Goal: Task Accomplishment & Management: Complete application form

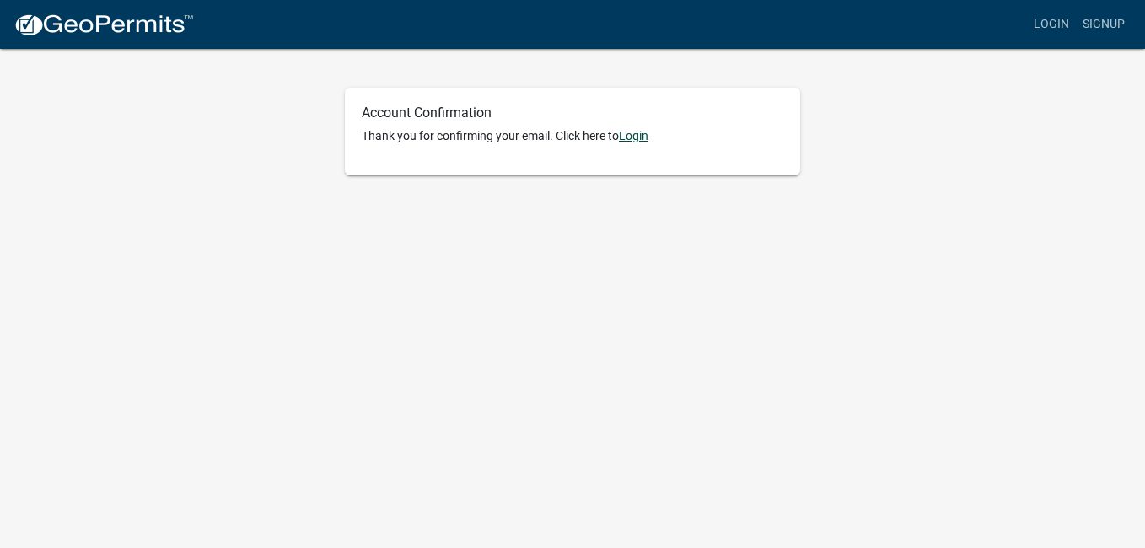
click at [638, 137] on link "Login" at bounding box center [634, 135] width 30 height 13
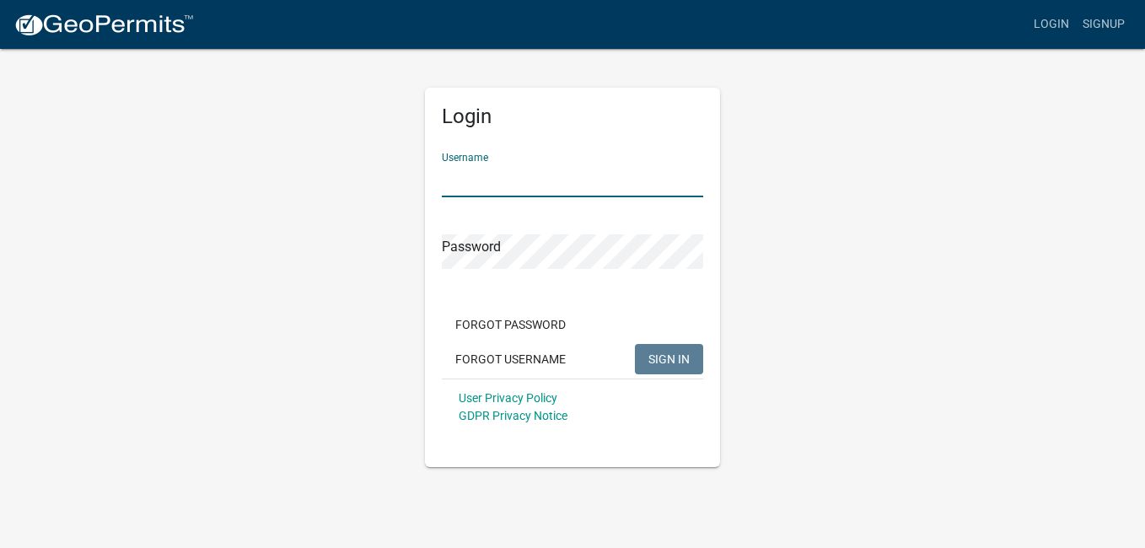
click at [519, 177] on input "Username" at bounding box center [572, 180] width 261 height 35
type input "Dougromine1946"
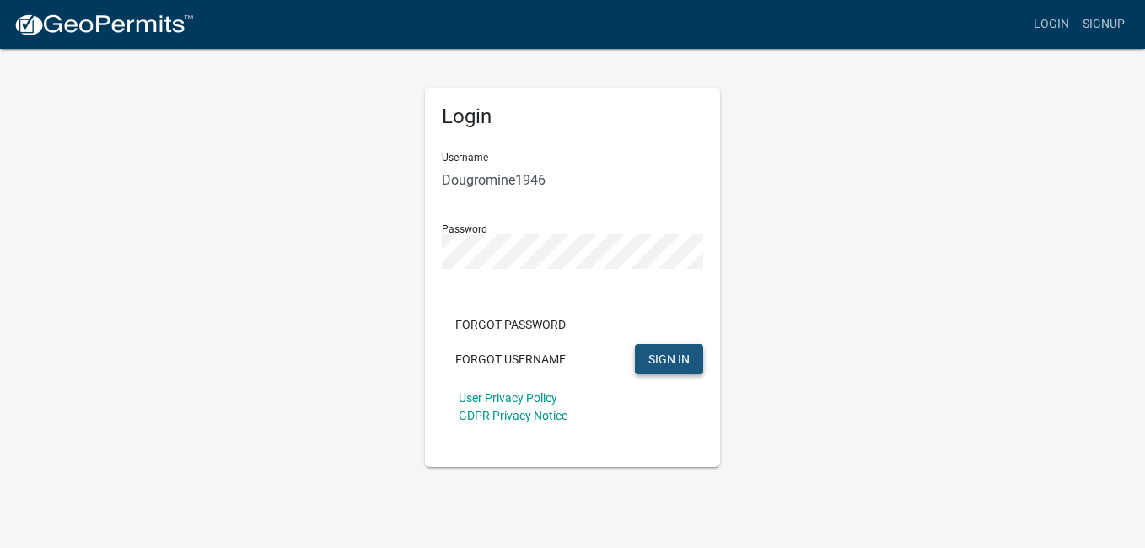
click at [665, 356] on span "SIGN IN" at bounding box center [669, 358] width 41 height 13
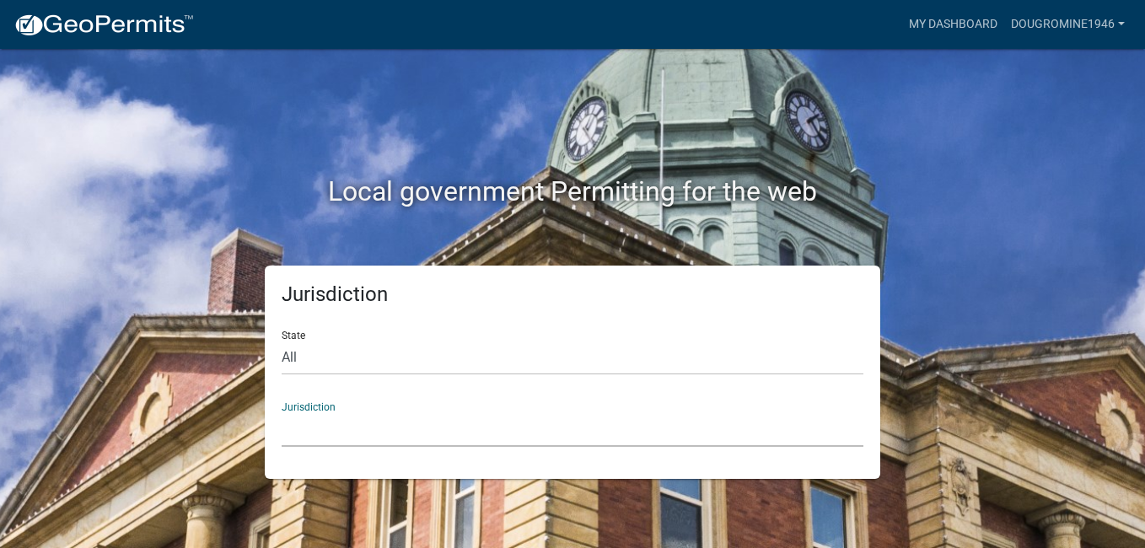
click at [329, 422] on select "[GEOGRAPHIC_DATA], [US_STATE] [GEOGRAPHIC_DATA], [US_STATE][PERSON_NAME][GEOGRA…" at bounding box center [573, 429] width 582 height 35
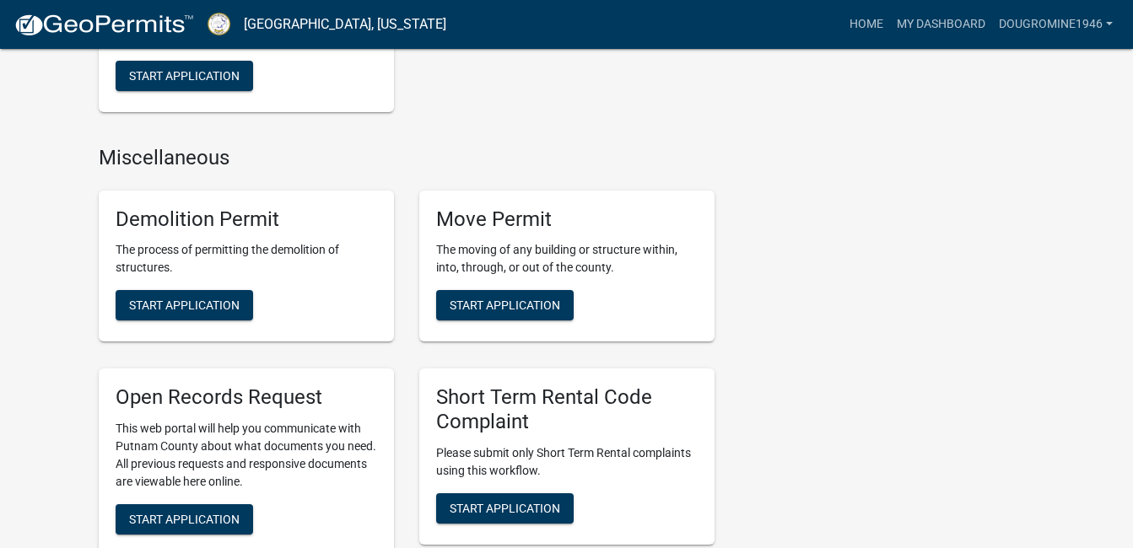
scroll to position [1265, 0]
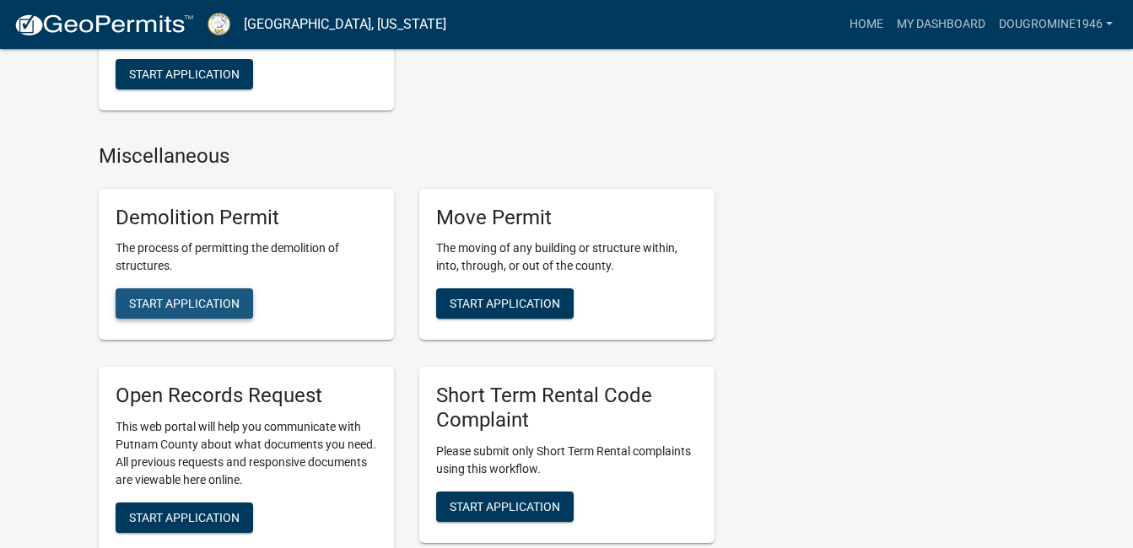
click at [163, 304] on span "Start Application" at bounding box center [184, 303] width 110 height 13
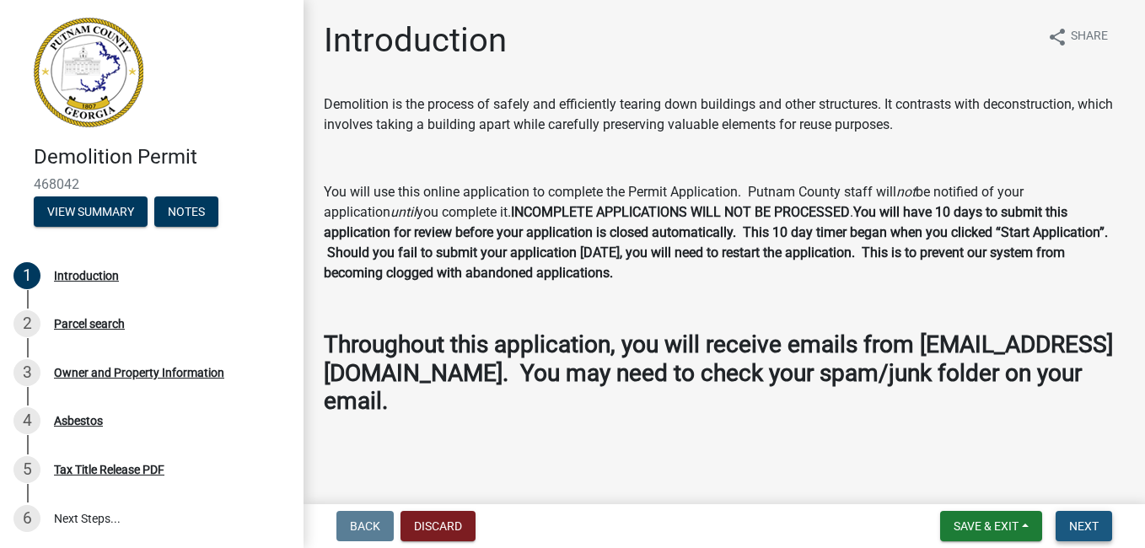
click at [1082, 525] on span "Next" at bounding box center [1085, 526] width 30 height 13
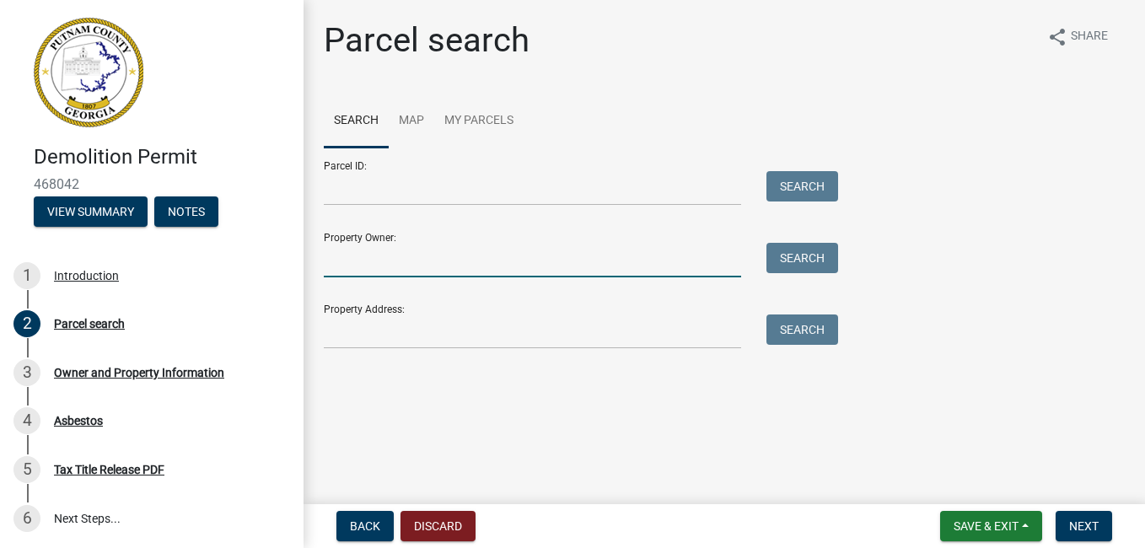
click at [428, 259] on input "Property Owner:" at bounding box center [533, 260] width 418 height 35
type input "[PERSON_NAME]"
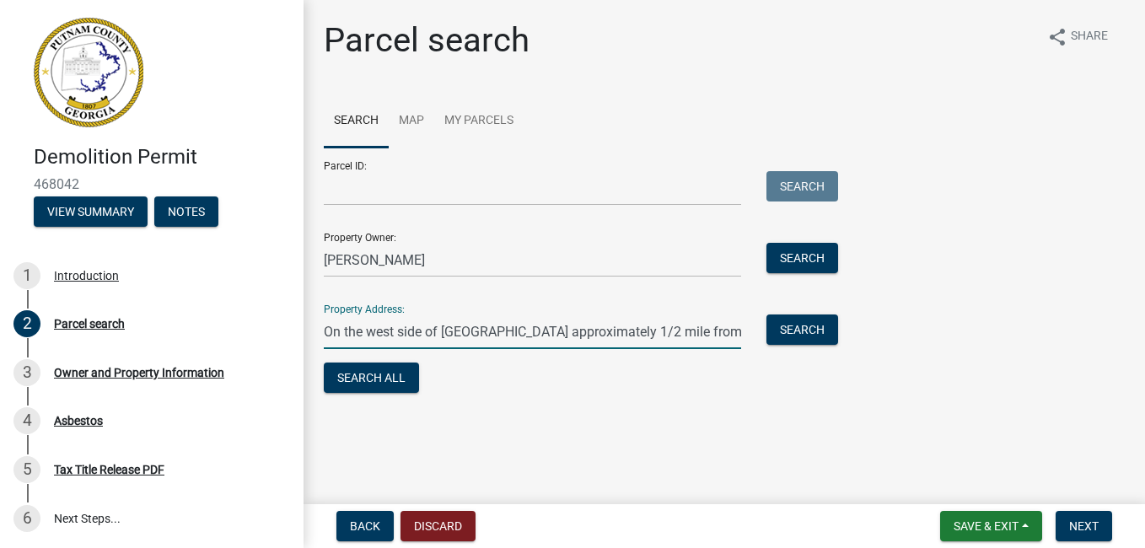
scroll to position [0, 81]
drag, startPoint x: 740, startPoint y: 331, endPoint x: 741, endPoint y: 339, distance: 8.6
click at [741, 339] on div "On the west side of [GEOGRAPHIC_DATA] approximately 1/2 mile from [GEOGRAPHIC_D…" at bounding box center [532, 332] width 443 height 35
click at [325, 330] on input "On the west side of [GEOGRAPHIC_DATA] approximately 1arta Highway/2 mile from Sp" at bounding box center [533, 332] width 418 height 35
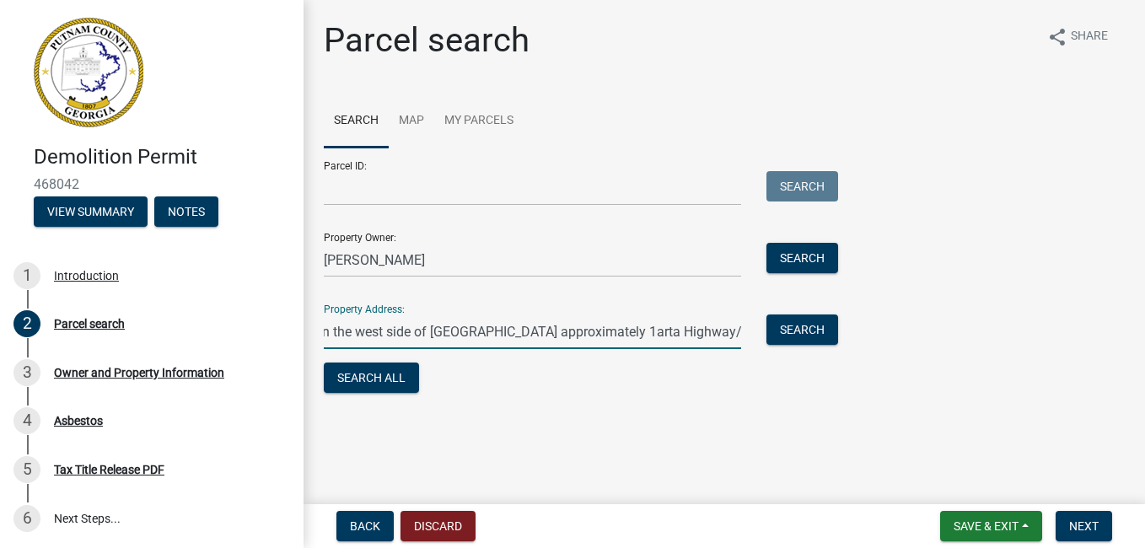
scroll to position [0, 0]
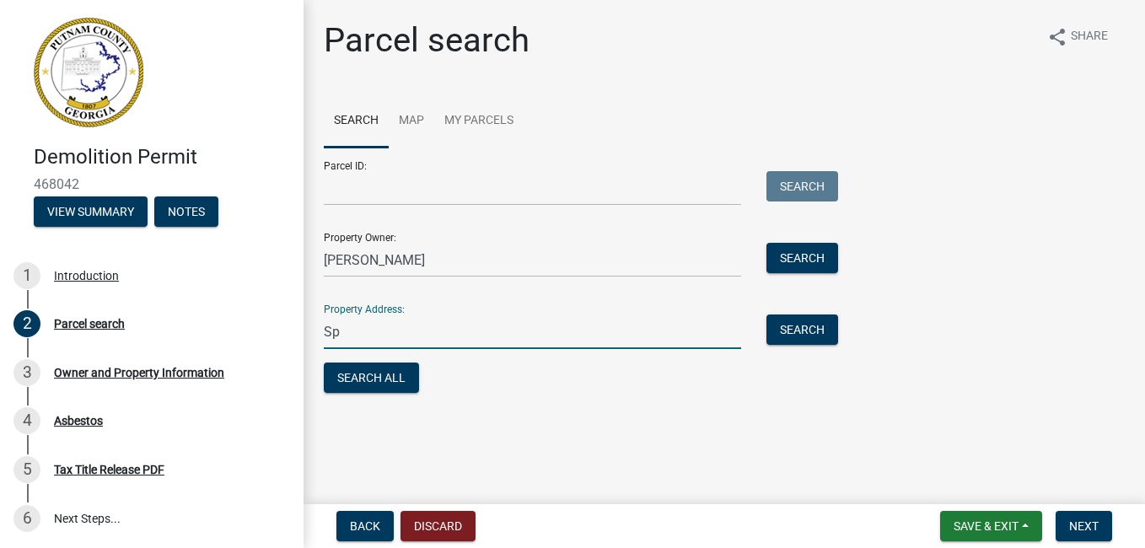
type input "p"
type input "[STREET_ADDRESS]"
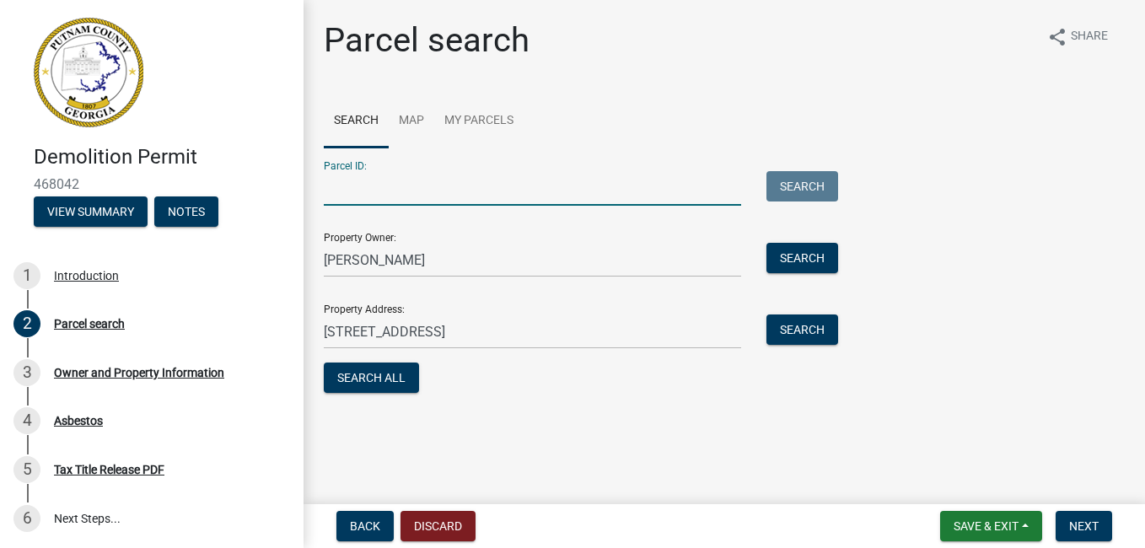
click at [353, 190] on input "Parcel ID:" at bounding box center [533, 188] width 418 height 35
type input "118 022"
click at [370, 376] on button "Search All" at bounding box center [371, 378] width 95 height 30
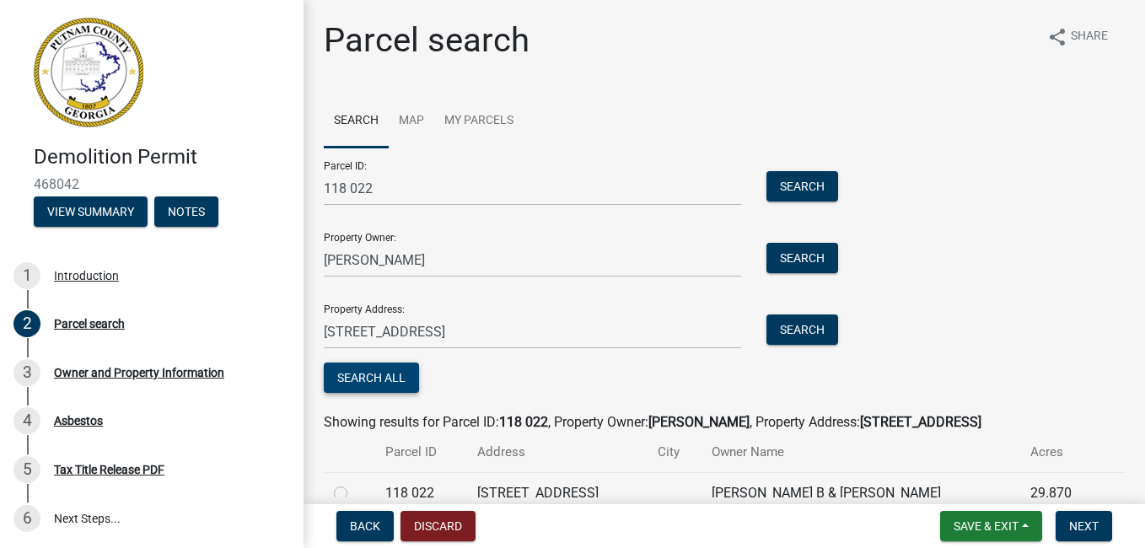
scroll to position [82, 0]
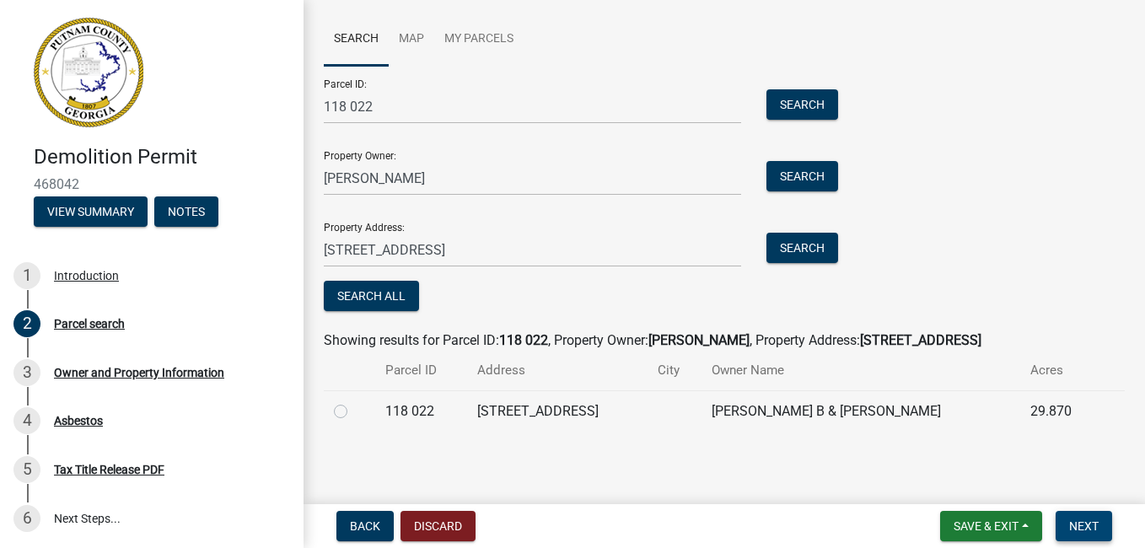
click at [1090, 523] on span "Next" at bounding box center [1085, 526] width 30 height 13
click at [1081, 521] on span "Next" at bounding box center [1085, 526] width 30 height 13
click at [372, 292] on button "Search All" at bounding box center [371, 296] width 95 height 30
click at [354, 401] on label at bounding box center [354, 401] width 0 height 0
click at [354, 412] on 022 "radio" at bounding box center [359, 406] width 11 height 11
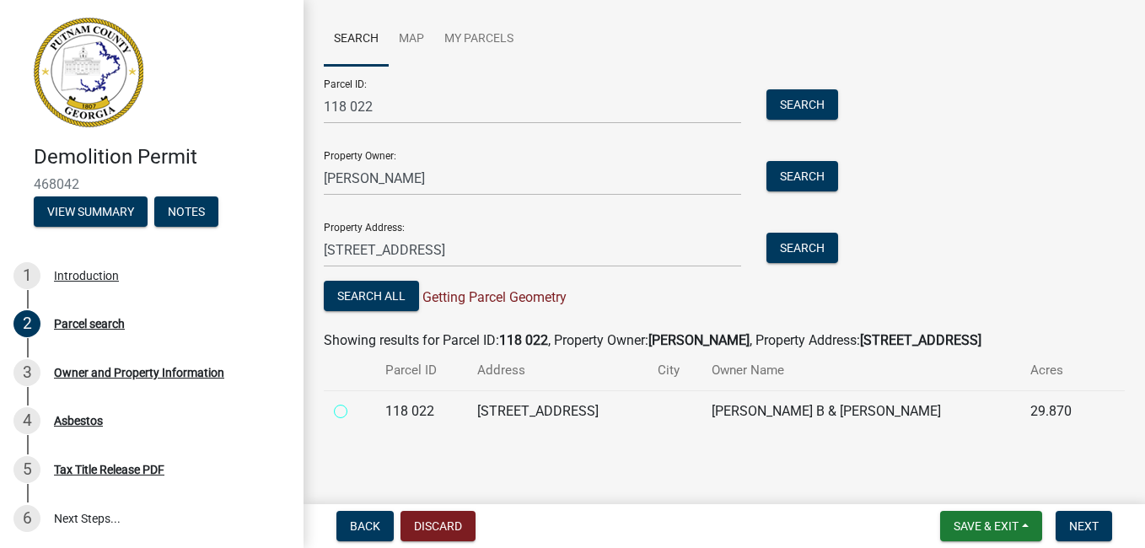
radio 022 "true"
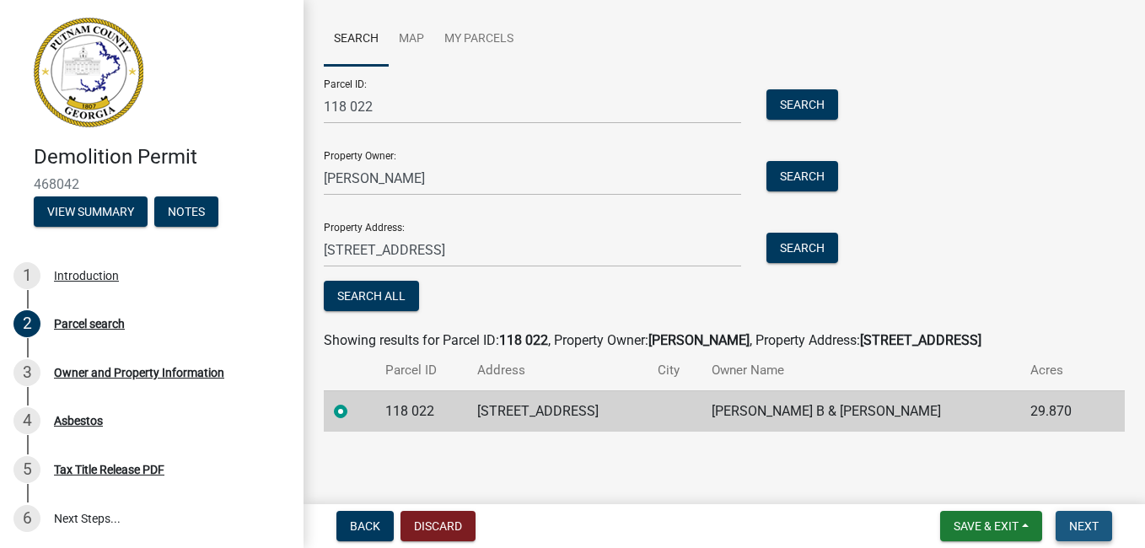
click at [1083, 529] on span "Next" at bounding box center [1085, 526] width 30 height 13
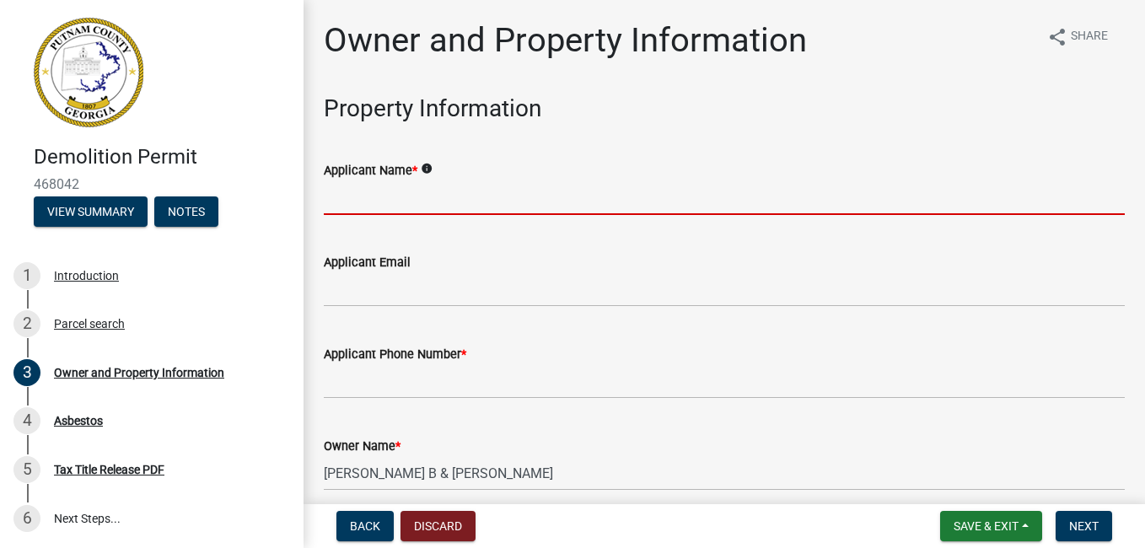
click at [469, 188] on input "Applicant Name *" at bounding box center [724, 197] width 801 height 35
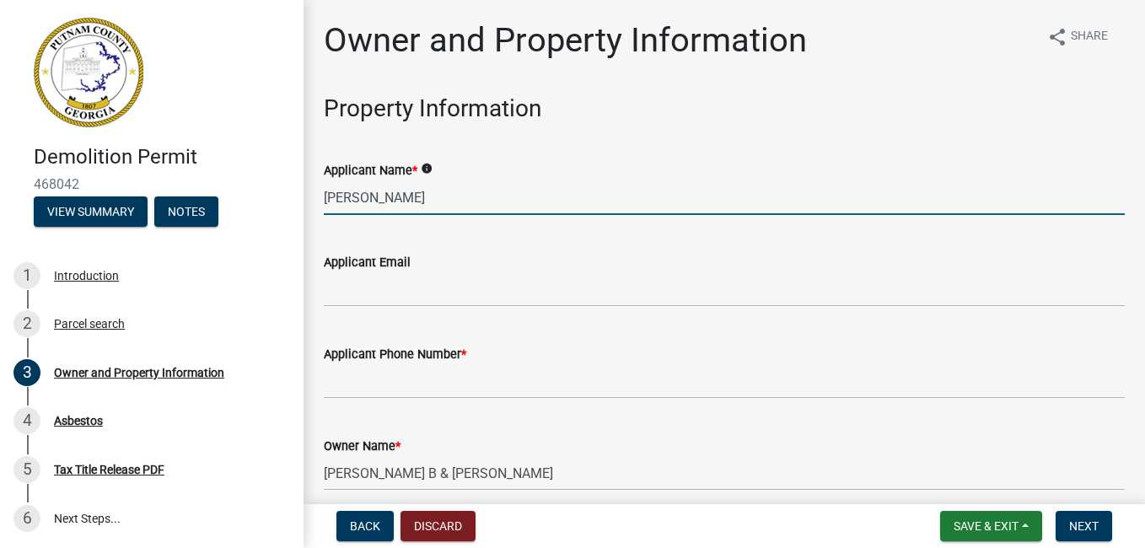
type input "[PERSON_NAME]"
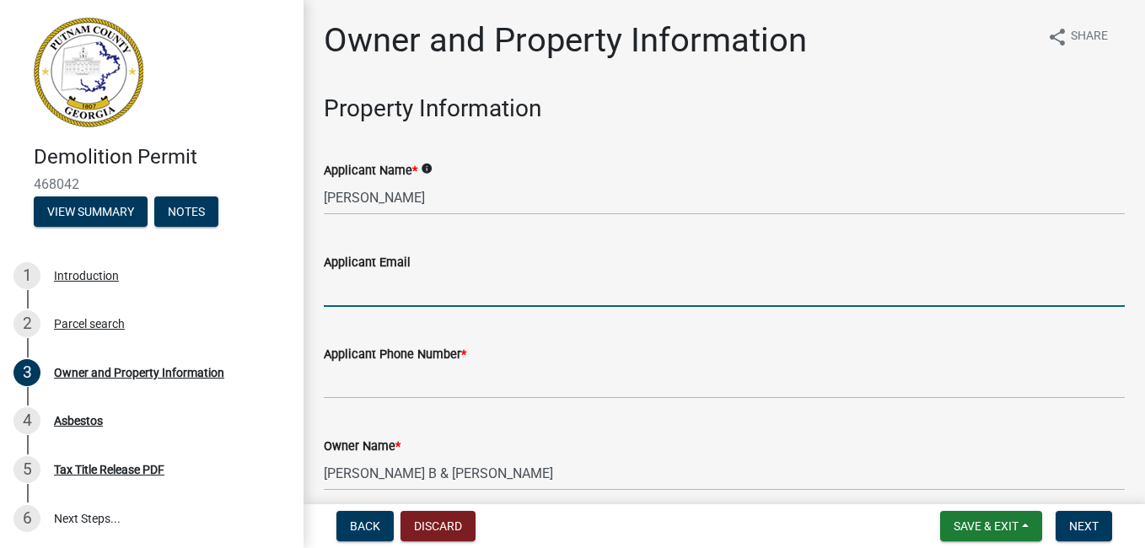
click at [407, 288] on input "Applicant Email" at bounding box center [724, 289] width 801 height 35
type input "[EMAIL_ADDRESS][DOMAIN_NAME]"
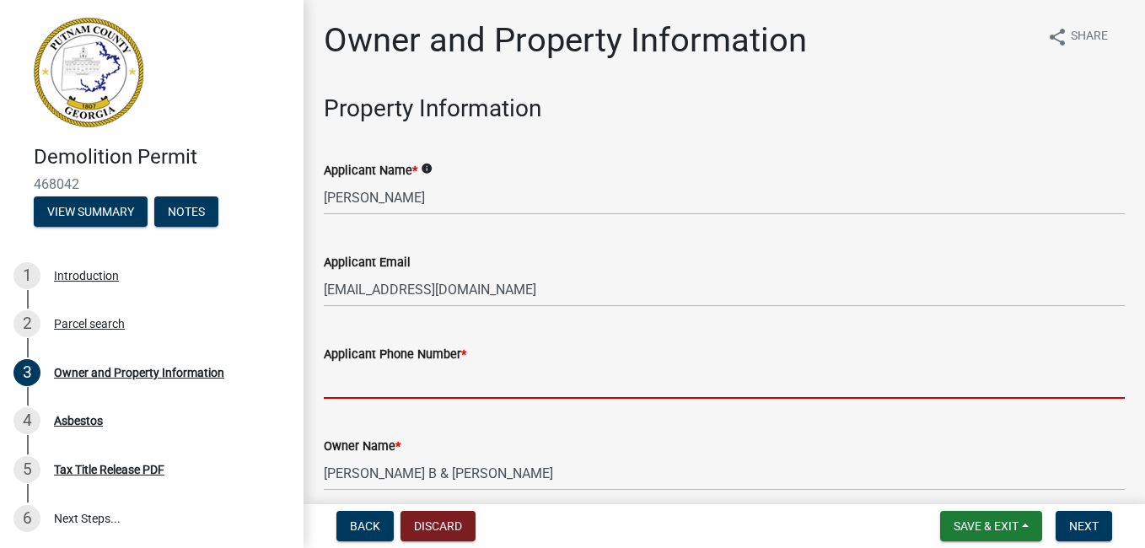
click at [418, 383] on input "Applicant Phone Number *" at bounding box center [724, 381] width 801 height 35
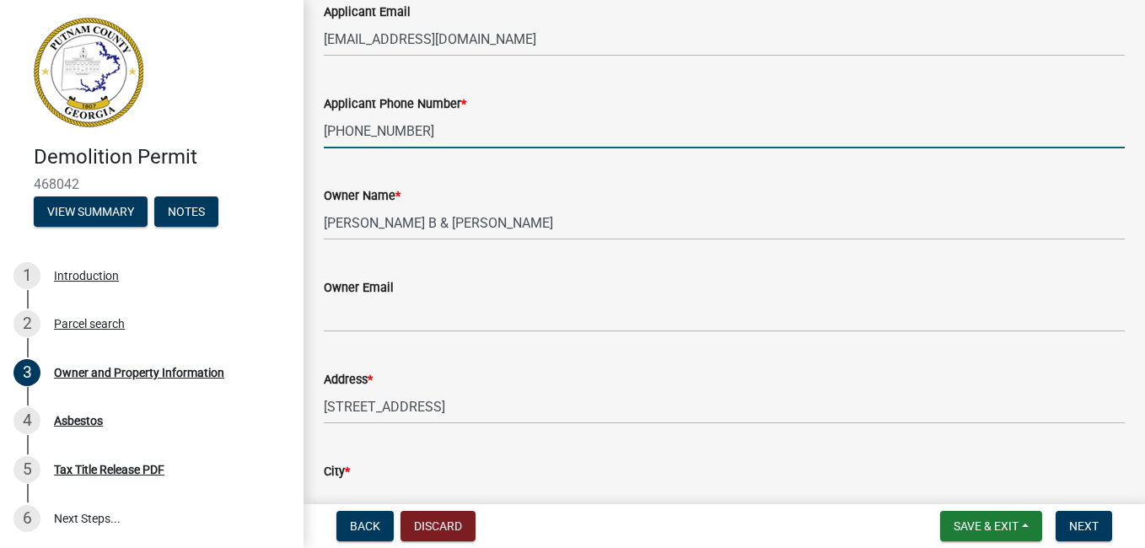
scroll to position [253, 0]
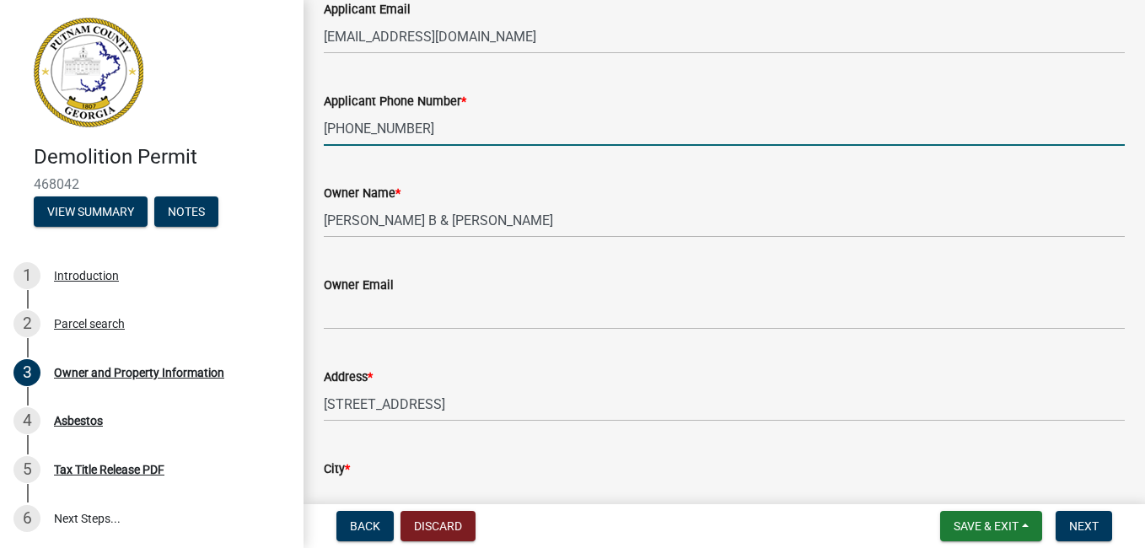
type input "[PHONE_NUMBER]"
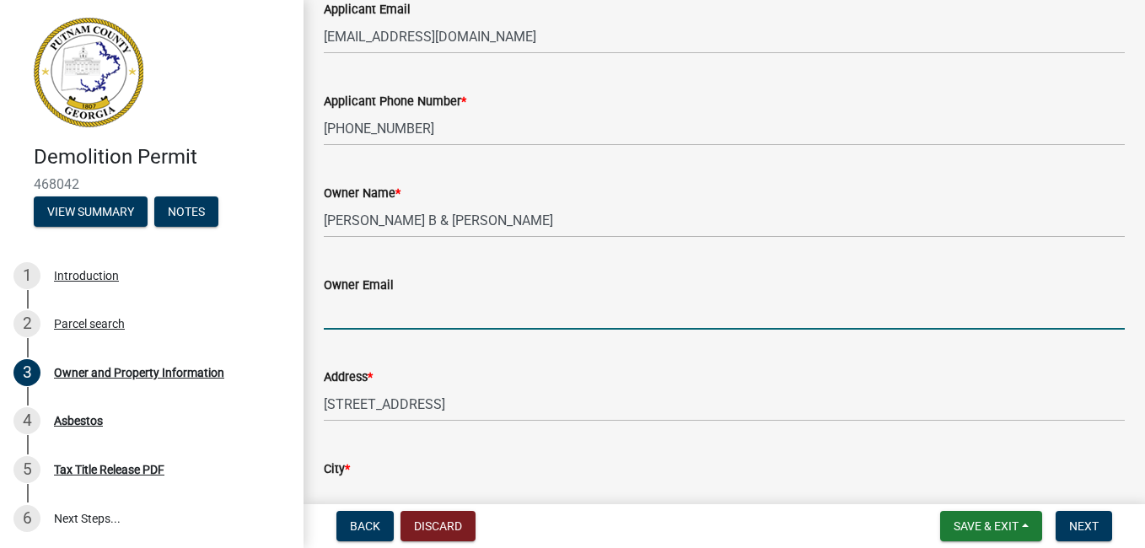
click at [393, 315] on input "Owner Email" at bounding box center [724, 312] width 801 height 35
type input "[EMAIL_ADDRESS][DOMAIN_NAME]"
type input "Eatonton"
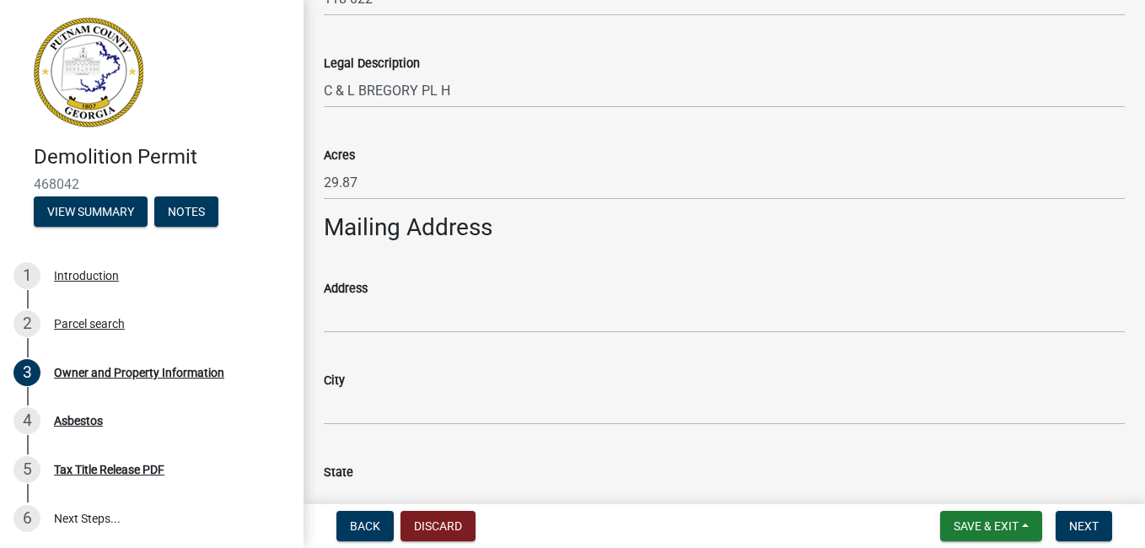
scroll to position [843, 0]
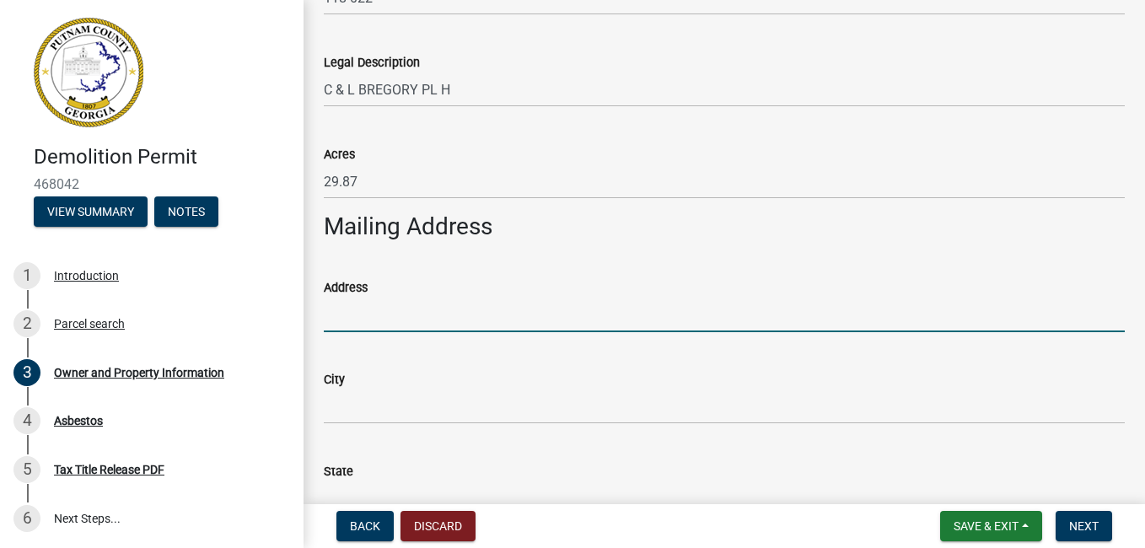
click at [419, 312] on input "Address" at bounding box center [724, 315] width 801 height 35
type input "[STREET_ADDRESS]"
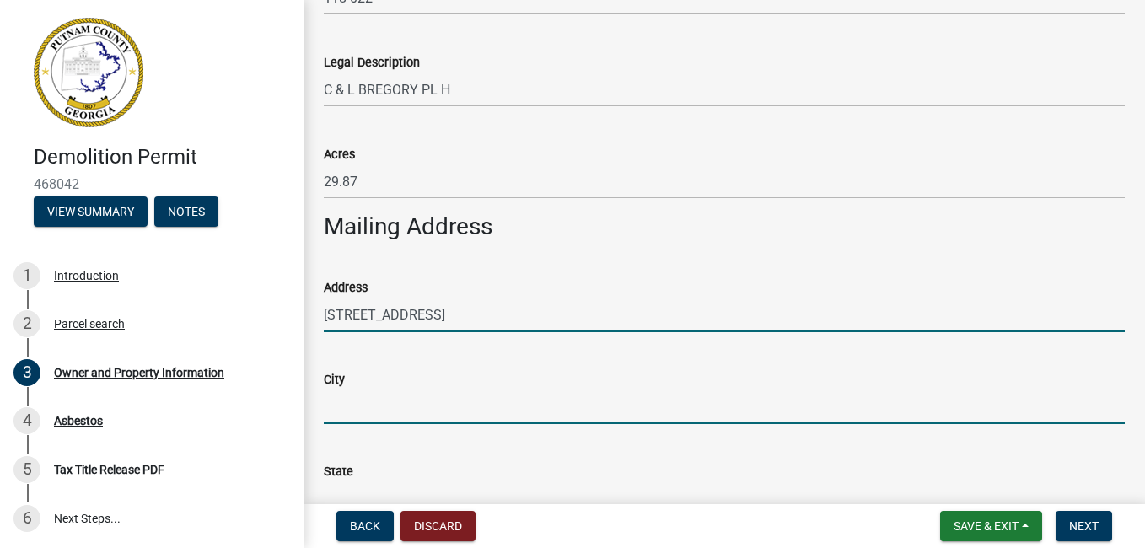
type input "Eatonton"
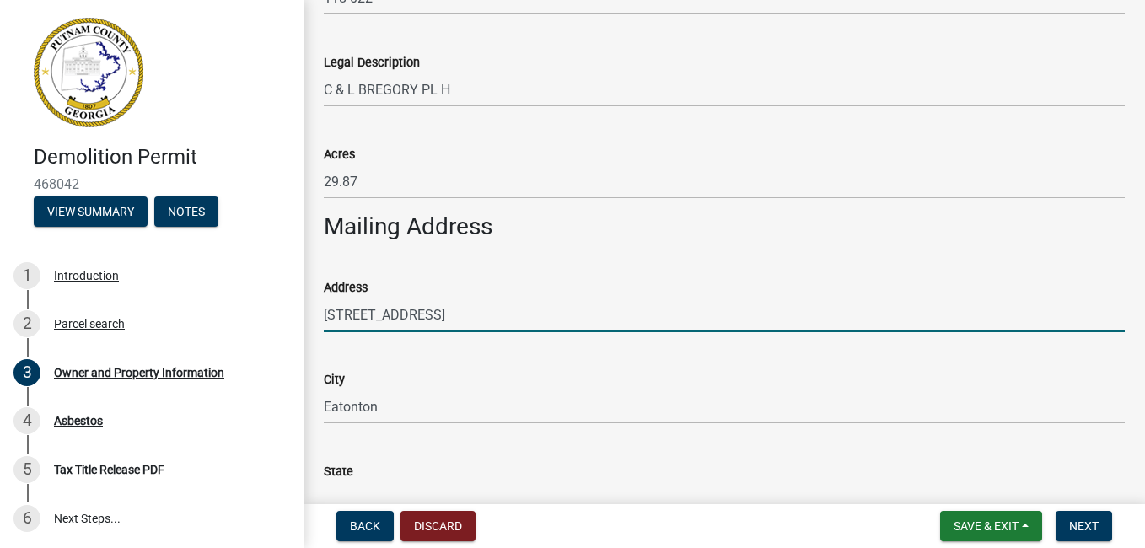
type input "GA"
type input "31024"
type input "[PERSON_NAME]"
type input "3864052431"
type input "O"
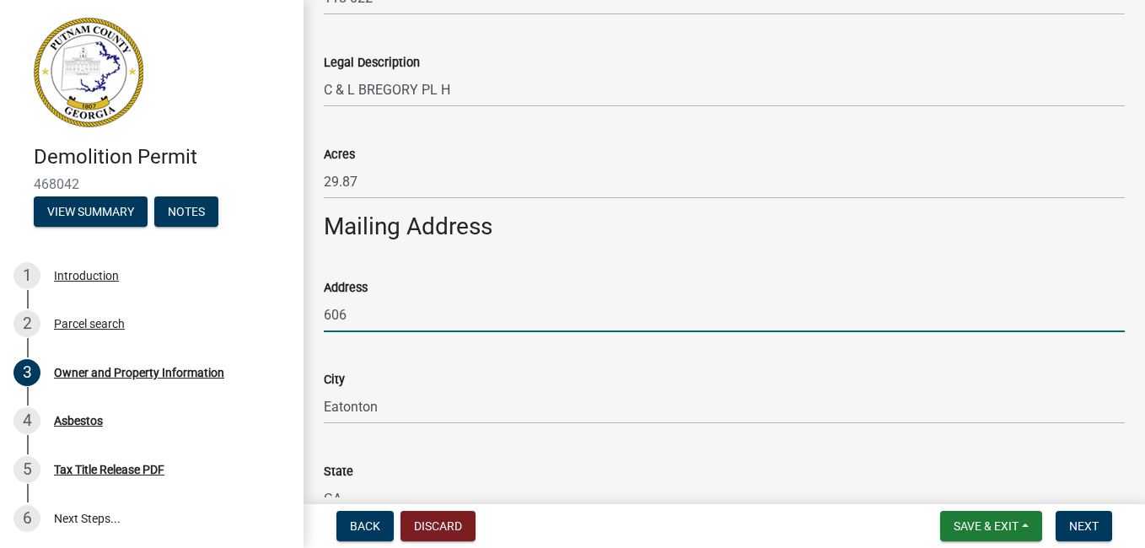
type input "[STREET_ADDRESS]"
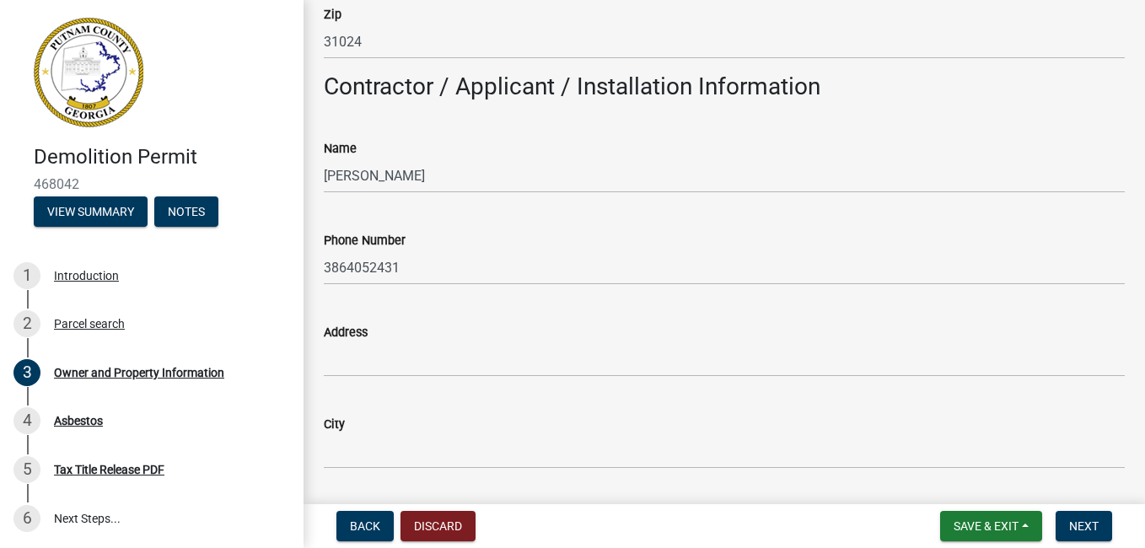
scroll to position [1434, 0]
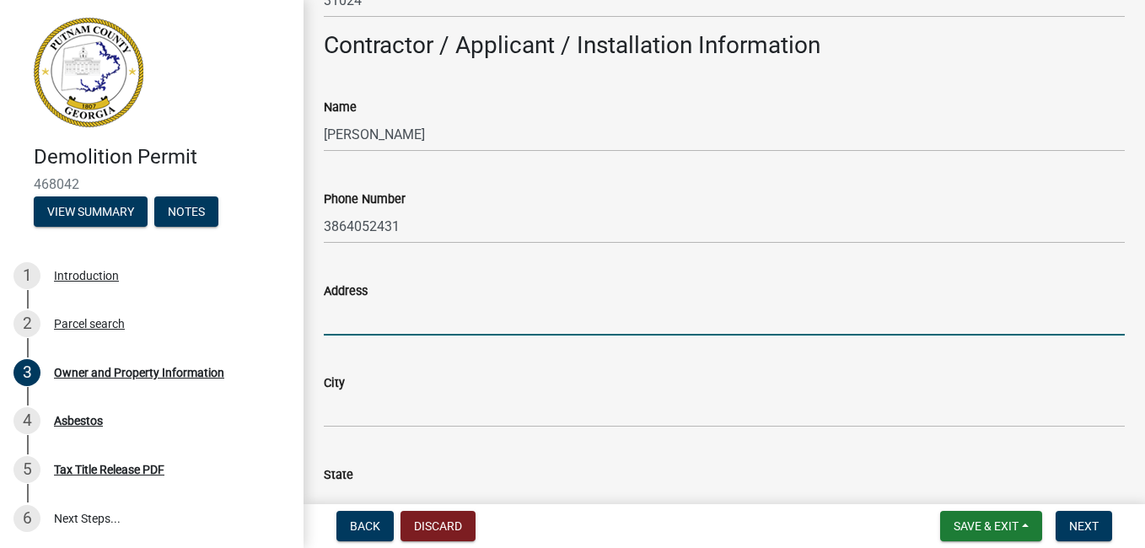
click at [348, 305] on input "Address" at bounding box center [724, 318] width 801 height 35
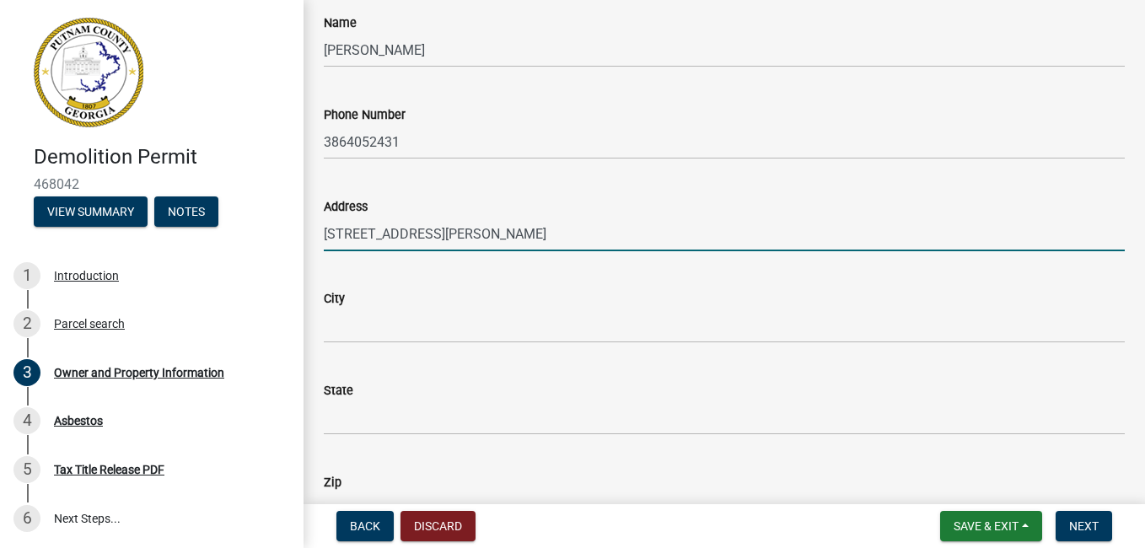
type input "[STREET_ADDRESS][PERSON_NAME]"
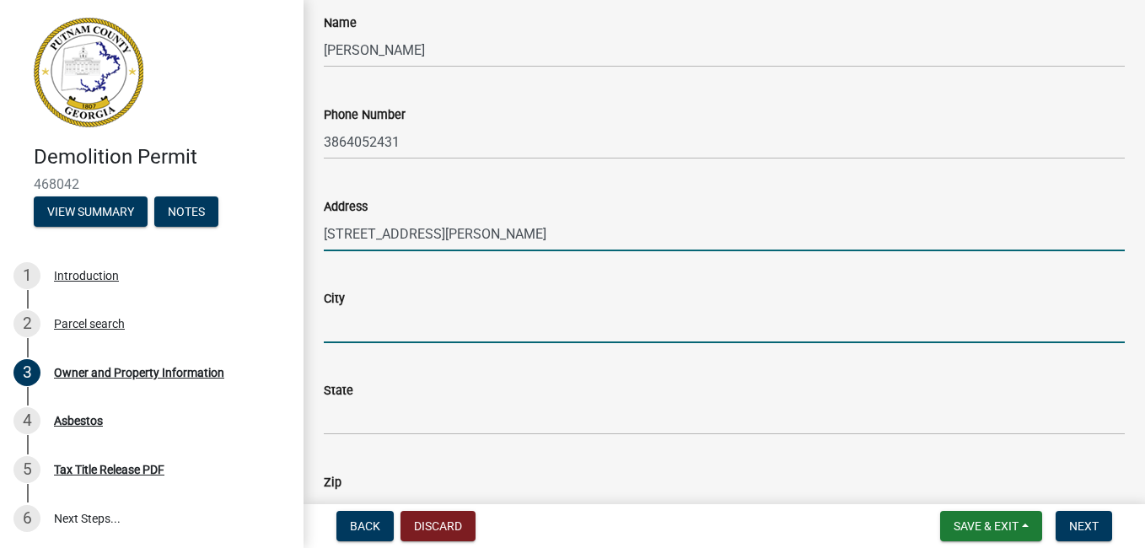
click at [407, 329] on input "City" at bounding box center [724, 326] width 801 height 35
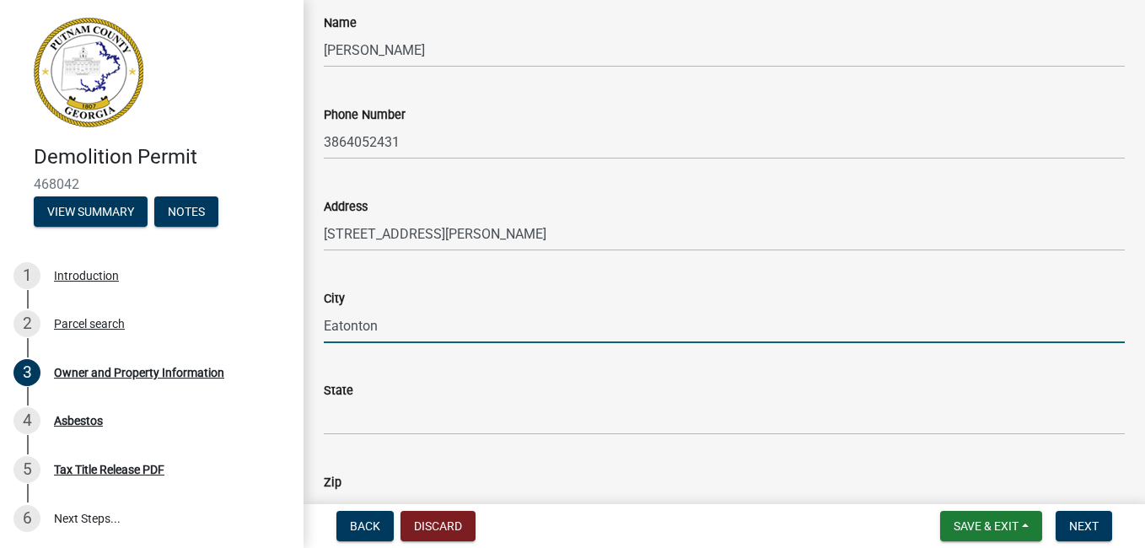
type input "Eatonton"
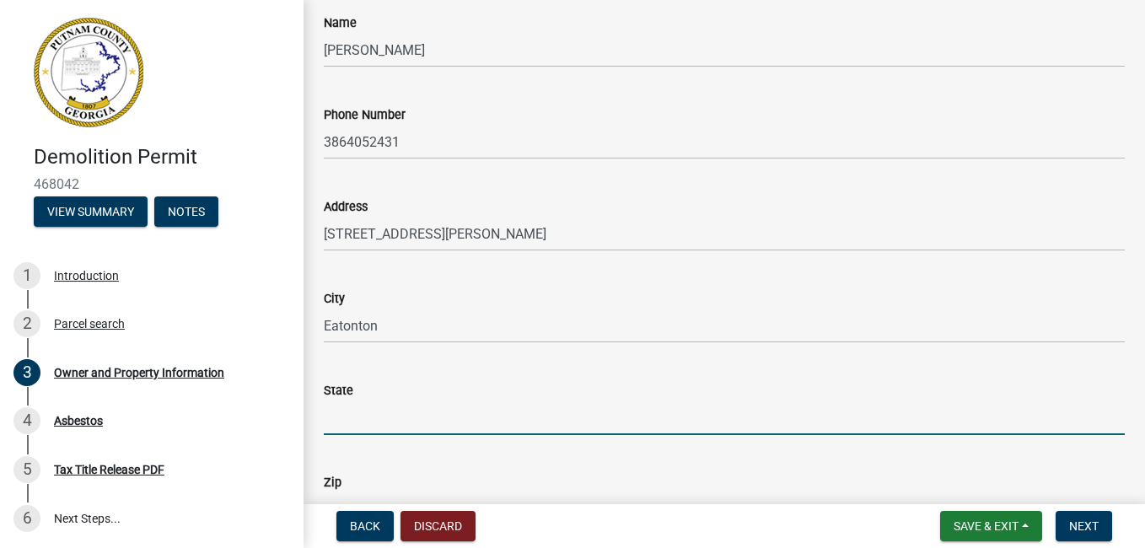
click at [412, 401] on input "State" at bounding box center [724, 418] width 801 height 35
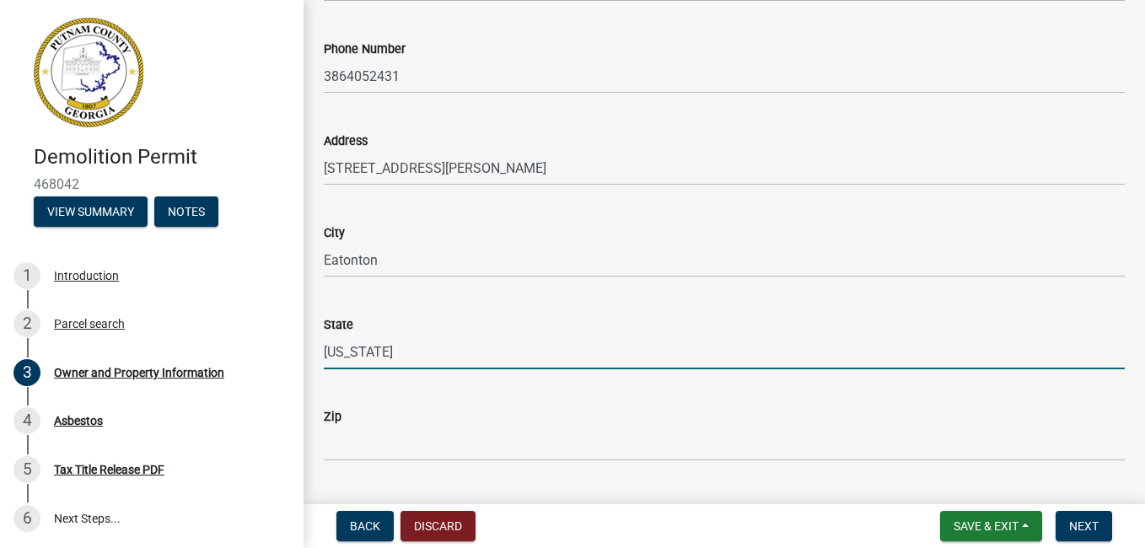
scroll to position [1603, 0]
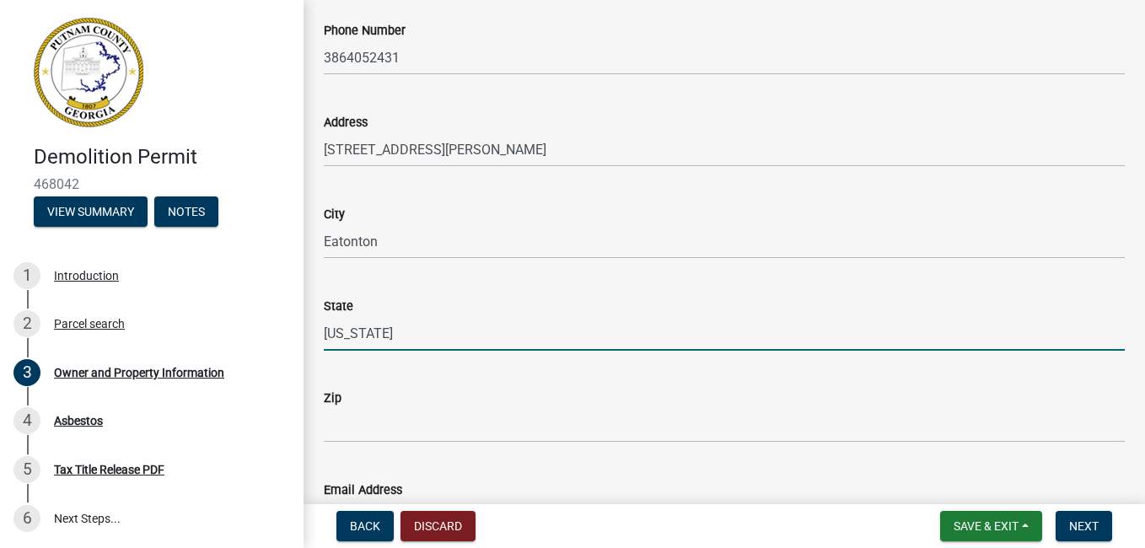
type input "[US_STATE]"
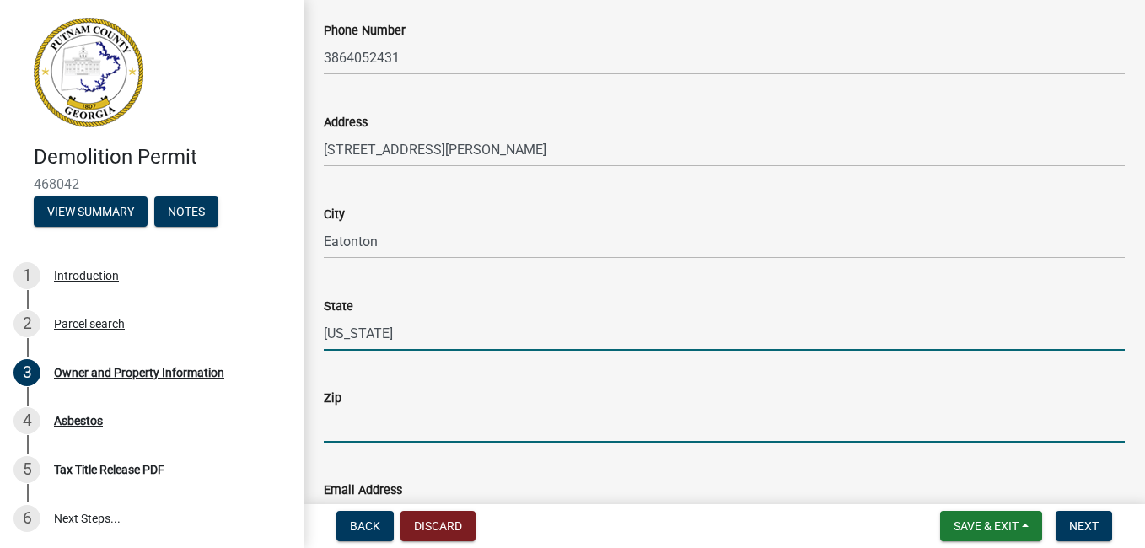
click at [380, 414] on input "Zip" at bounding box center [724, 425] width 801 height 35
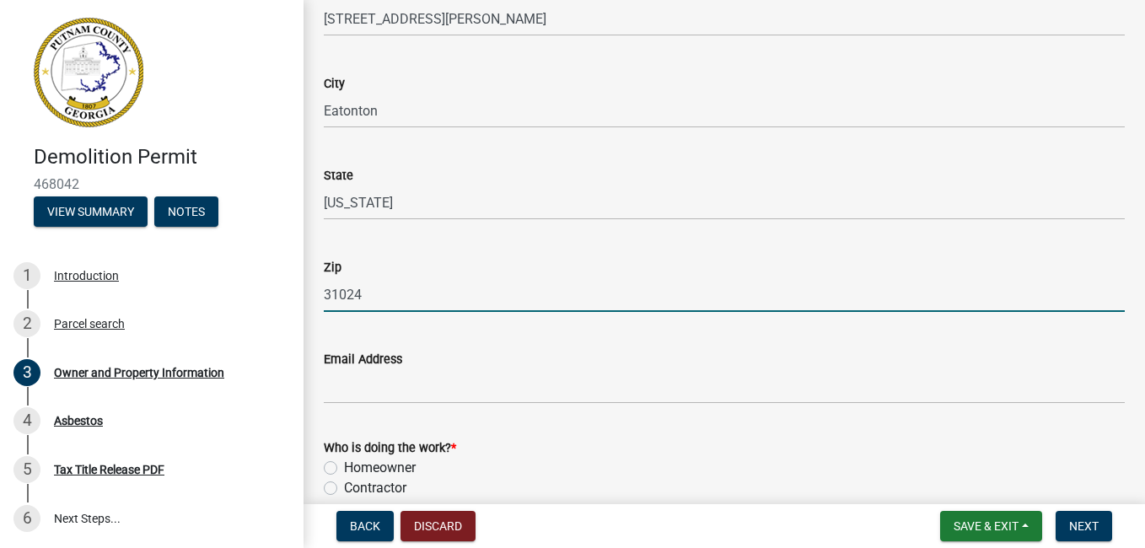
scroll to position [1771, 0]
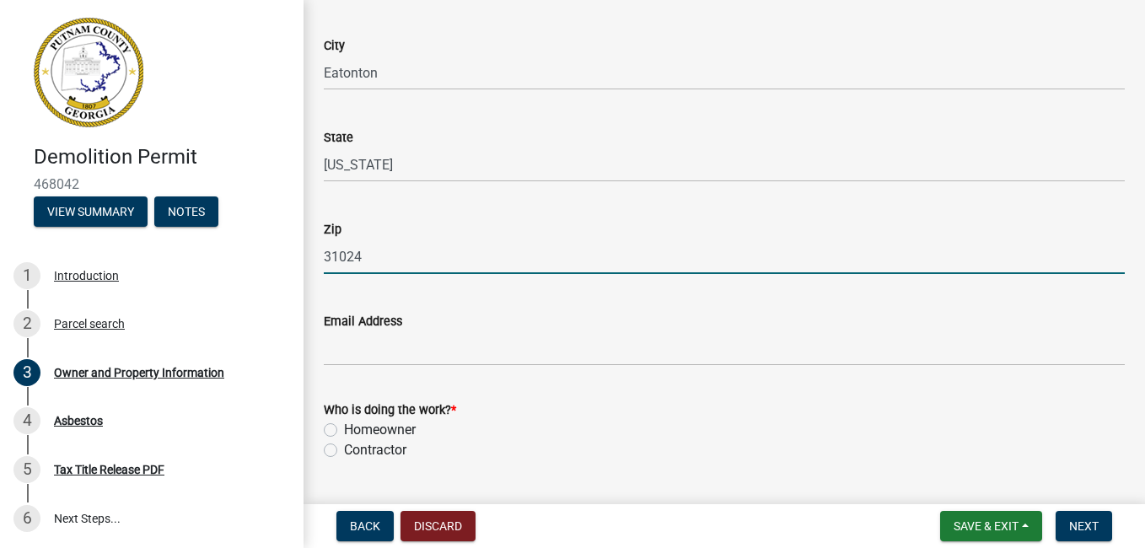
type input "31024"
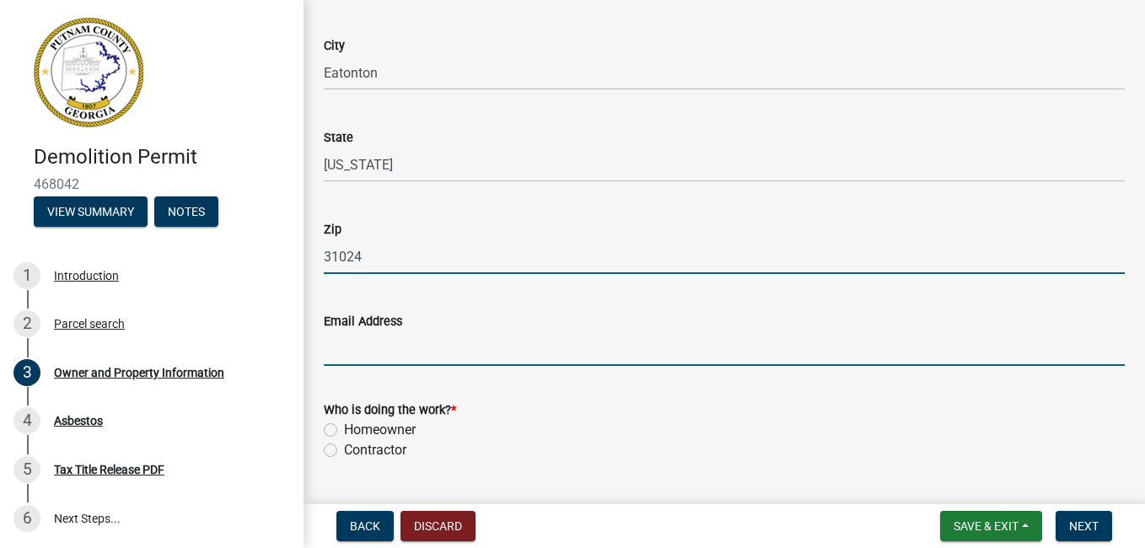
click at [427, 347] on input "Email Address" at bounding box center [724, 348] width 801 height 35
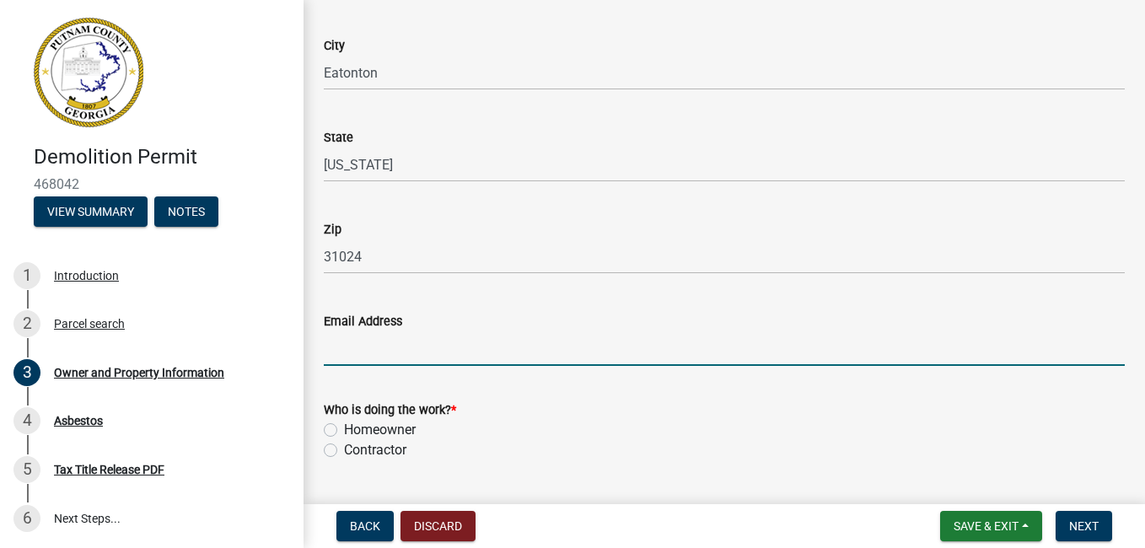
type input "[EMAIL_ADDRESS][DOMAIN_NAME]"
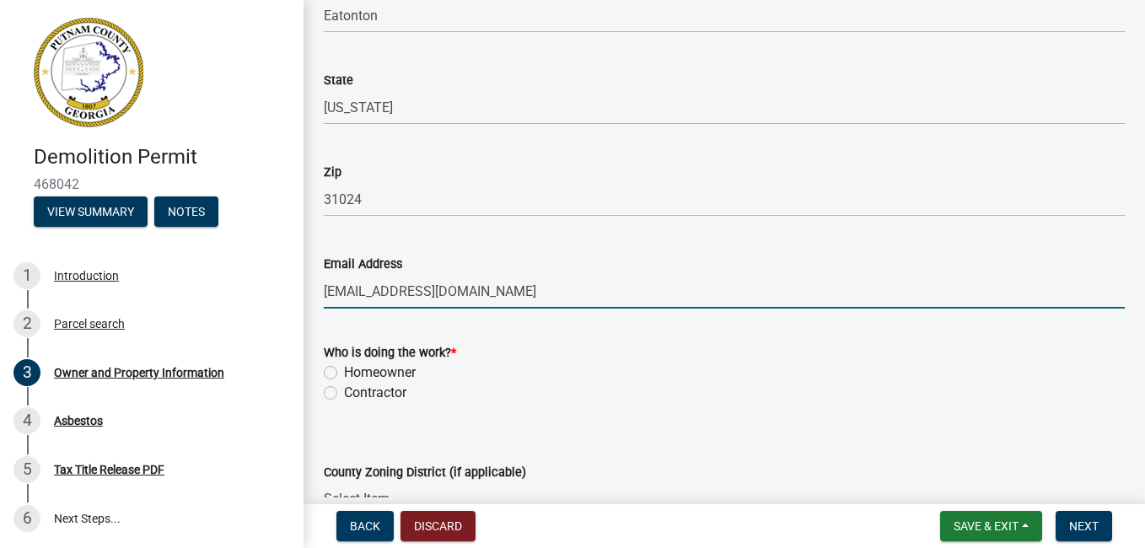
scroll to position [1856, 0]
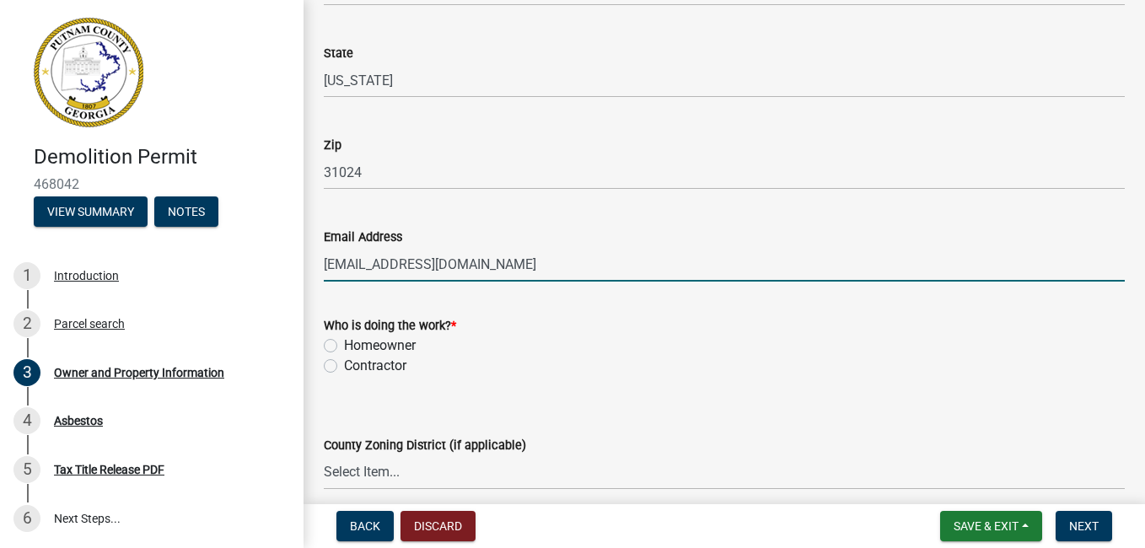
click at [344, 346] on label "Homeowner" at bounding box center [380, 346] width 72 height 20
click at [344, 346] on input "Homeowner" at bounding box center [349, 341] width 11 height 11
radio input "true"
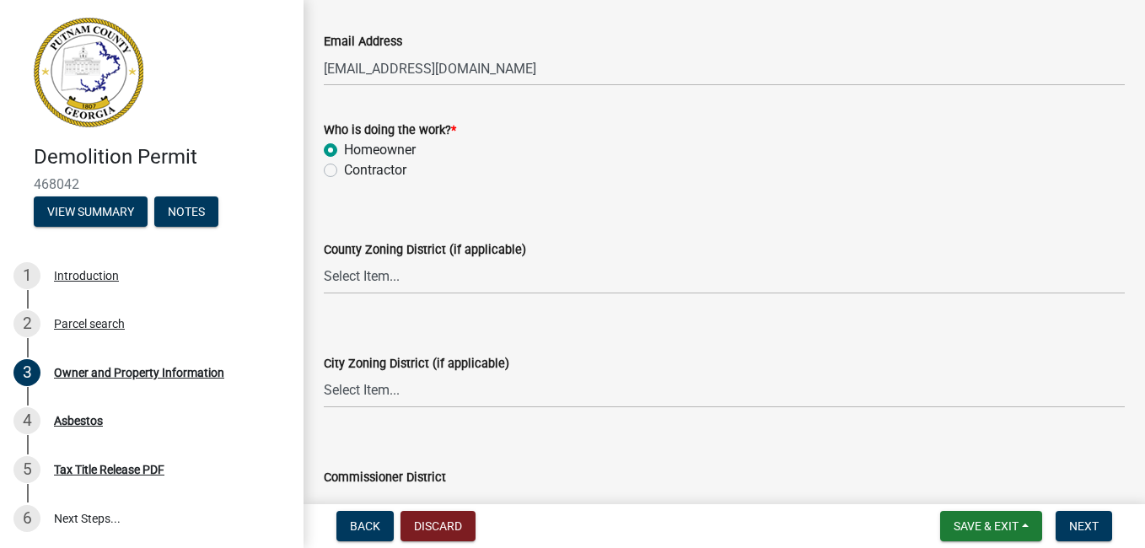
scroll to position [2109, 0]
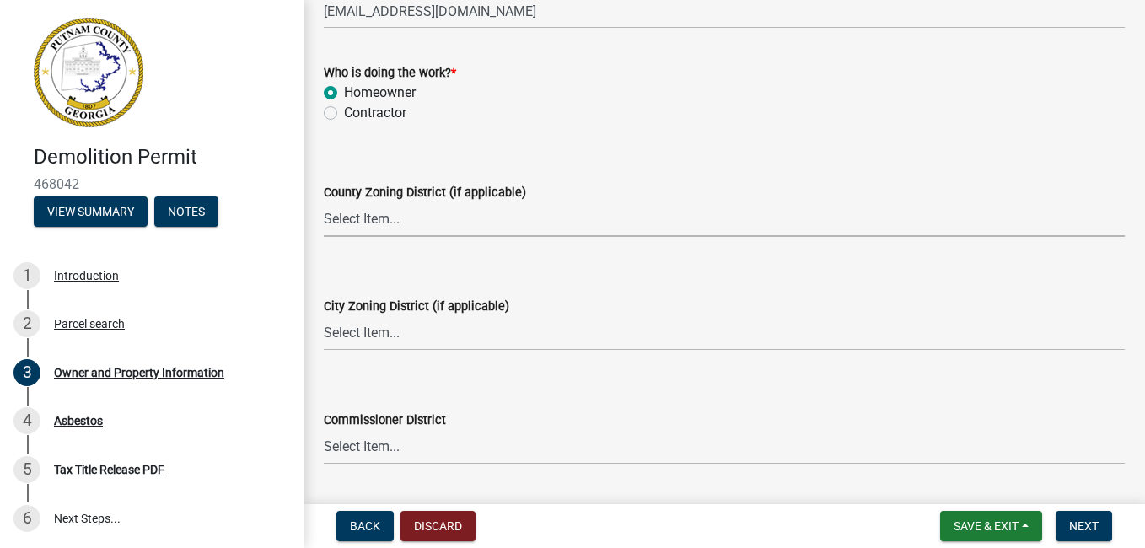
click at [407, 222] on select "Select Item... AG-1 R-1R R-1 R-2 MHP RM-1 RM-3 C-1 C-2 I-M PUD N/A" at bounding box center [724, 219] width 801 height 35
click at [324, 202] on select "Select Item... AG-1 R-1R R-1 R-2 MHP RM-1 RM-3 C-1 C-2 I-M PUD N/A" at bounding box center [724, 219] width 801 height 35
select select "ef7a1fc2-7a7a-426d-b1f0-c9b9b6ca7ff4"
click at [415, 334] on select "Select Item... A-1 A-2 R-1 R-2 R-3 R-4 MHP C-1 C-2 I-1 I-2 DB FH H-P N/A" at bounding box center [724, 333] width 801 height 35
click at [324, 316] on select "Select Item... A-1 A-2 R-1 R-2 R-3 R-4 MHP C-1 C-2 I-1 I-2 DB FH H-P N/A" at bounding box center [724, 333] width 801 height 35
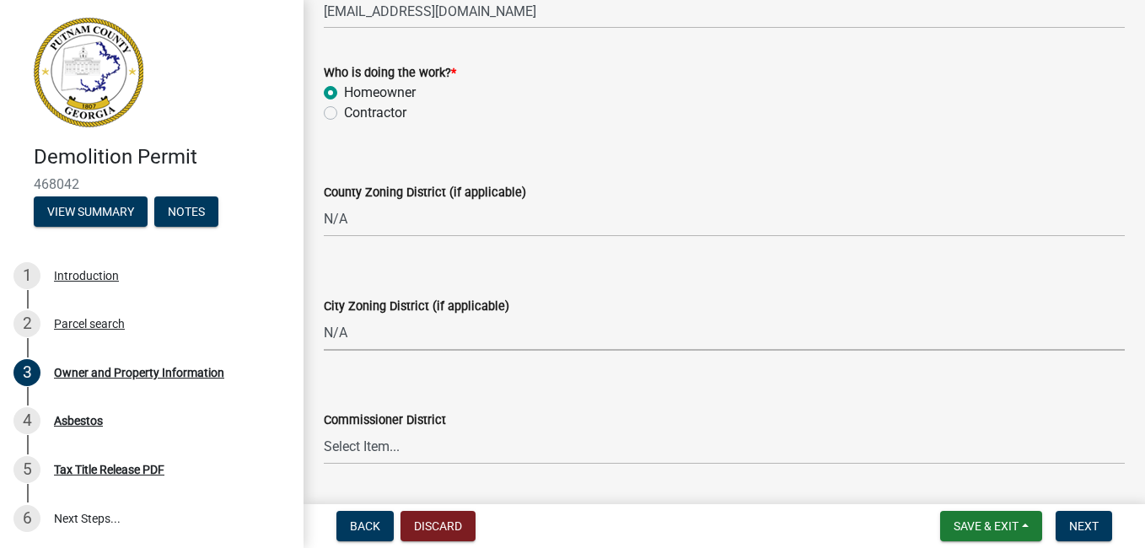
select select "83394b22-4a11-496c-8e5c-75ade2e72faf"
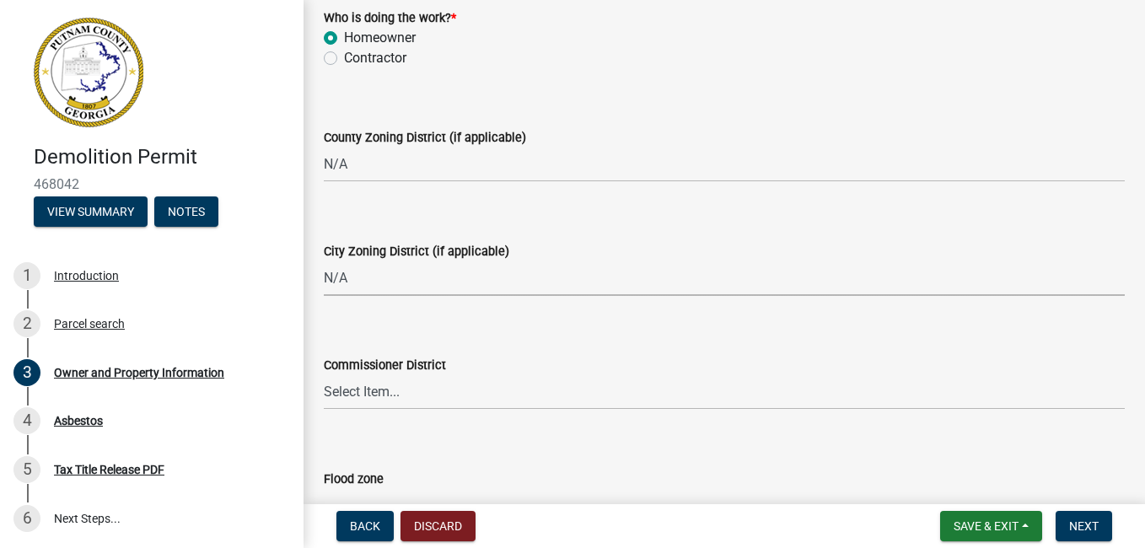
scroll to position [2193, 0]
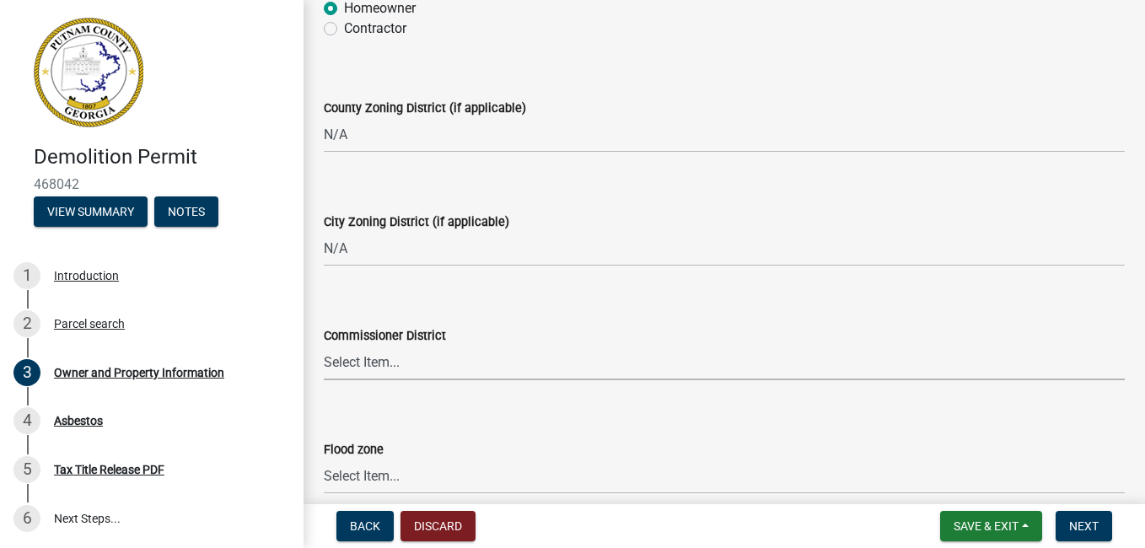
click at [428, 361] on select "Select Item... District 1 District 2 District 3 District 4" at bounding box center [724, 363] width 801 height 35
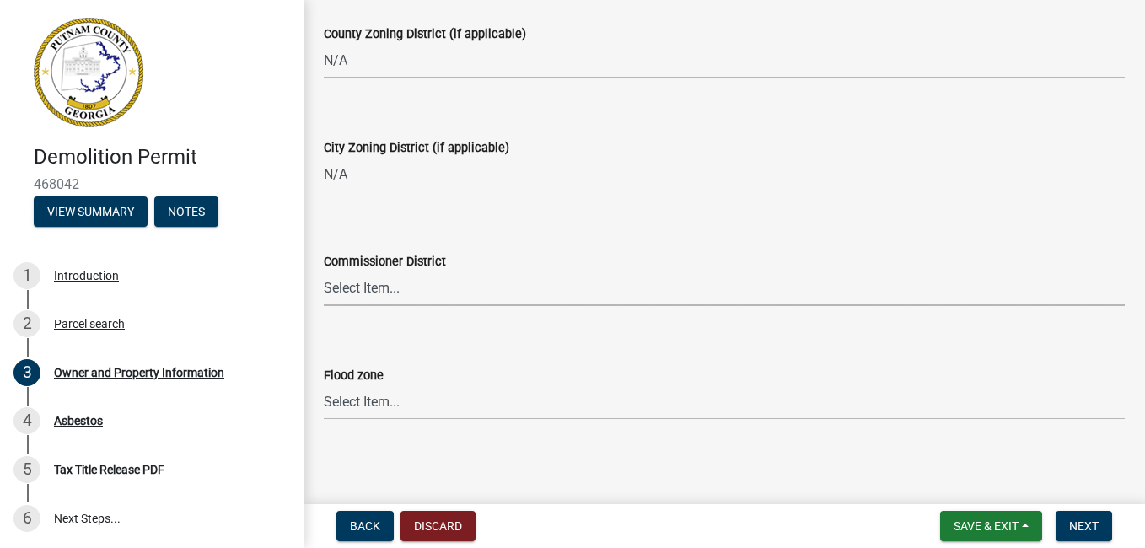
scroll to position [2271, 0]
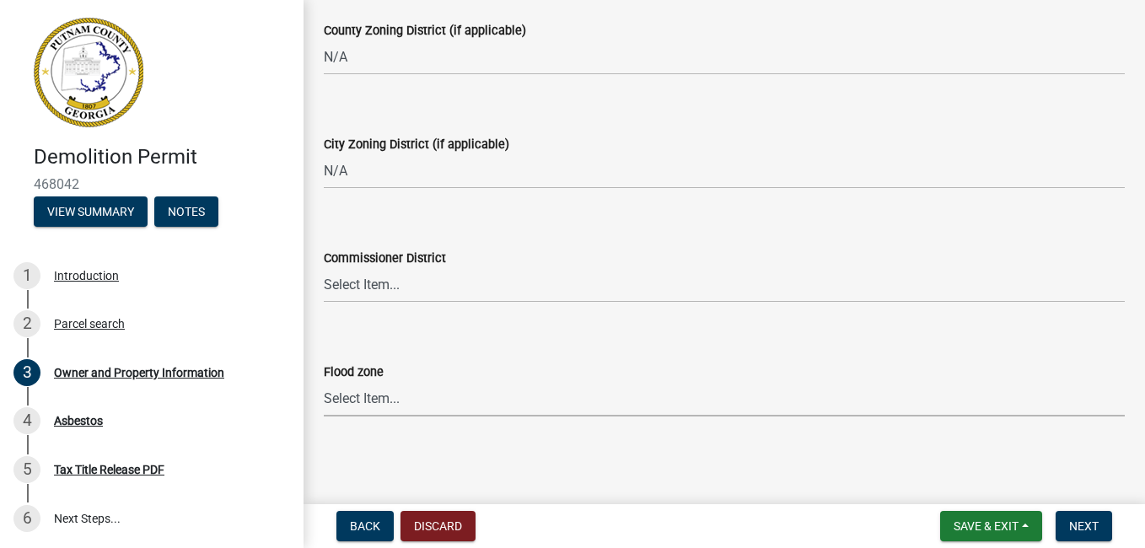
click at [364, 399] on select "Select Item... Zone A Zone V Zone A99 Zone AE Zone AO Zone AH Zone VE Zone AR Z…" at bounding box center [724, 399] width 801 height 35
click at [484, 88] on wm-data-entity-input "County Zoning District (if applicable) Select Item... AG-1 R-1R R-1 R-2 MHP RM-…" at bounding box center [724, 33] width 801 height 114
click at [385, 400] on select "Select Item... Zone A Zone V Zone A99 Zone AE Zone AO Zone AH Zone VE Zone AR Z…" at bounding box center [724, 399] width 801 height 35
click at [464, 84] on wm-data-entity-input "County Zoning District (if applicable) Select Item... AG-1 R-1R R-1 R-2 MHP RM-…" at bounding box center [724, 33] width 801 height 114
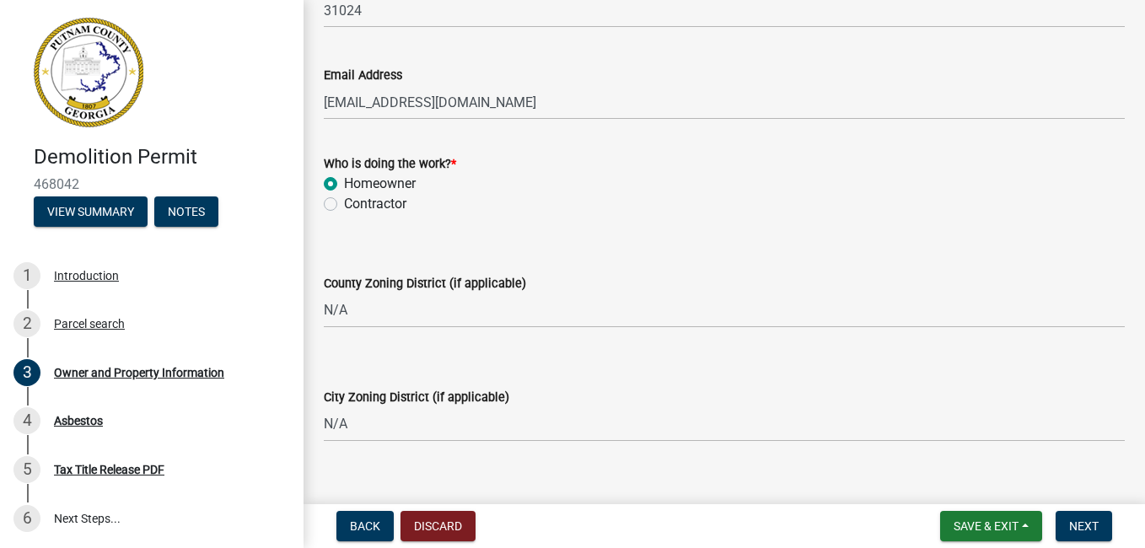
scroll to position [2102, 0]
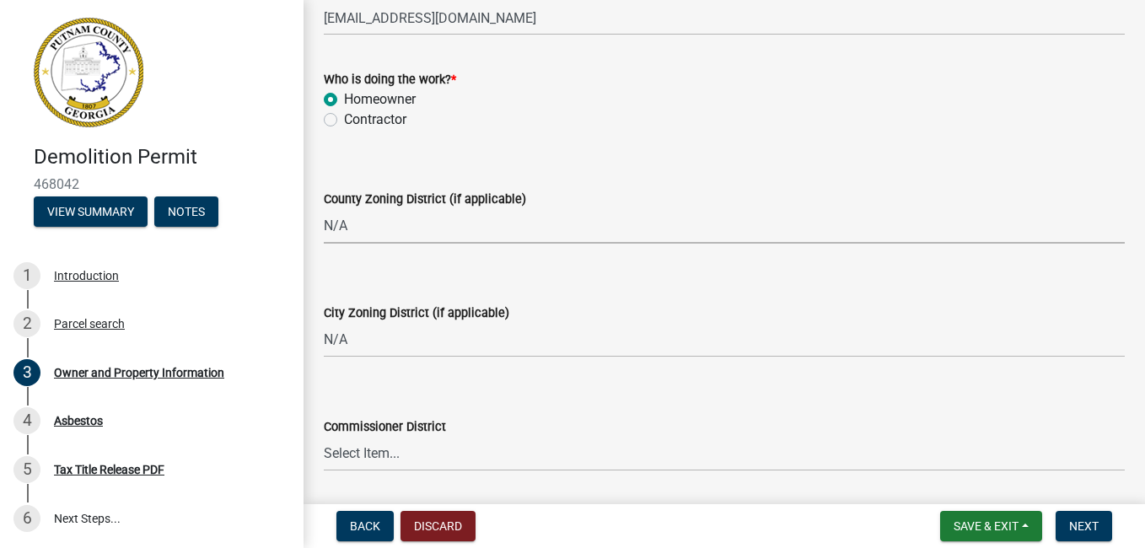
click at [402, 224] on select "Select Item... AG-1 R-1R R-1 R-2 MHP RM-1 RM-3 C-1 C-2 I-M PUD N/A" at bounding box center [724, 226] width 801 height 35
click at [324, 209] on select "Select Item... AG-1 R-1R R-1 R-2 MHP RM-1 RM-3 C-1 C-2 I-M PUD N/A" at bounding box center [724, 226] width 801 height 35
select select "a4366e26-0f82-401b-a682-956e4112ff86"
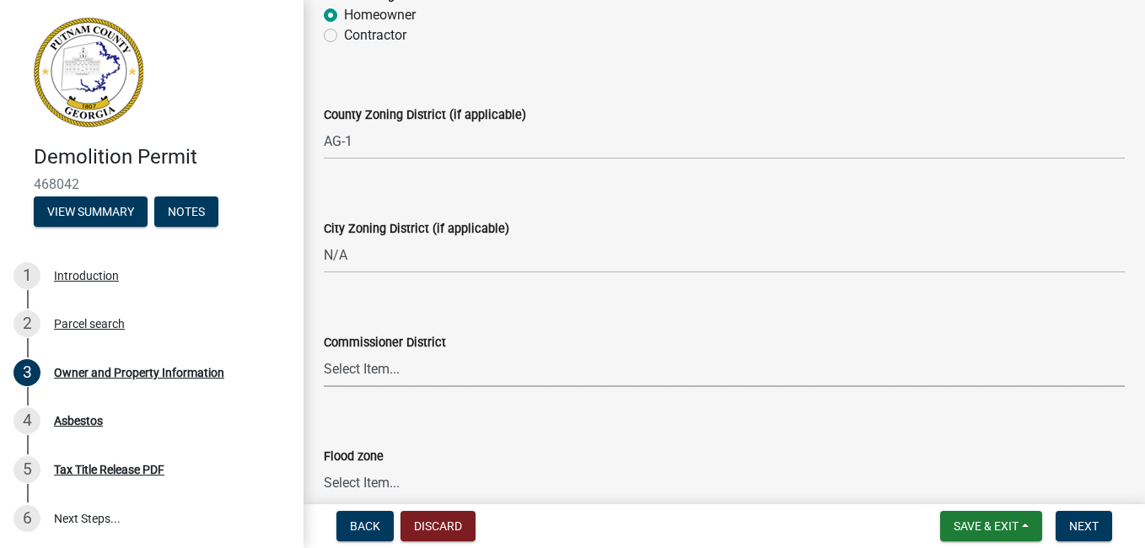
click at [450, 371] on select "Select Item... District 1 District 2 District 3 District 4" at bounding box center [724, 370] width 801 height 35
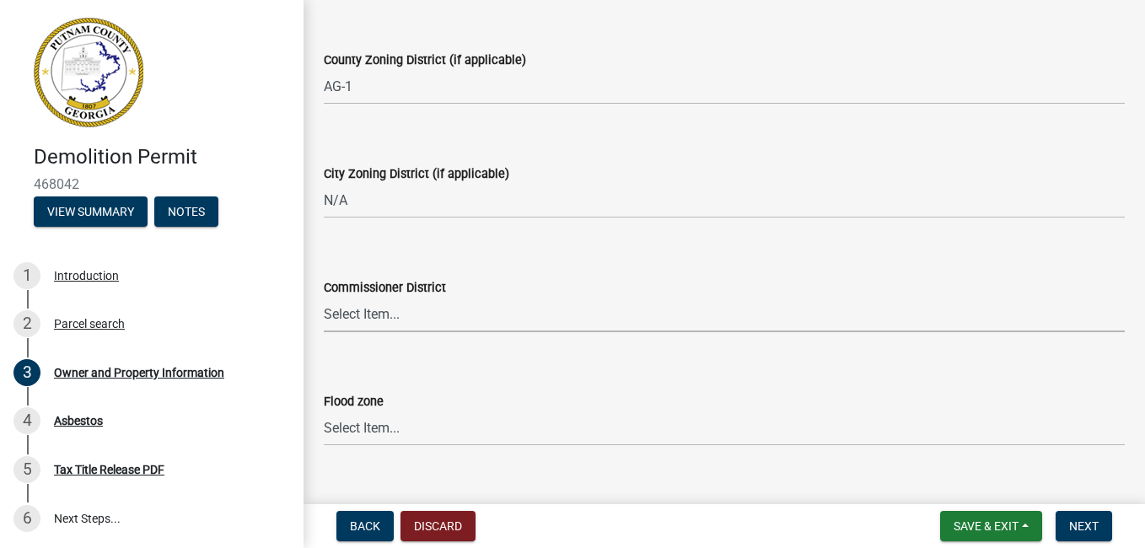
scroll to position [2271, 0]
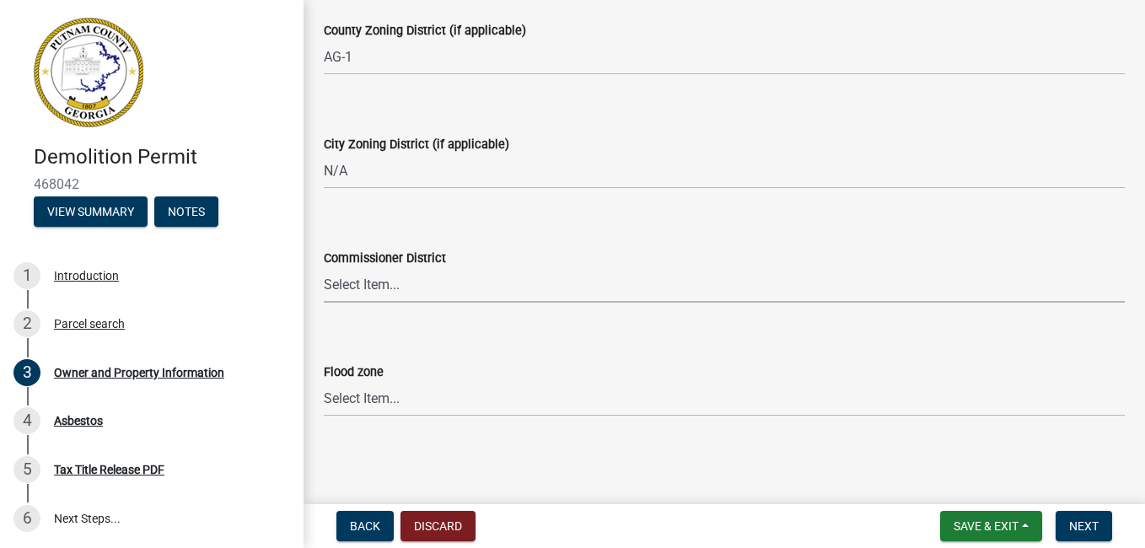
click at [424, 277] on select "Select Item... District 1 District 2 District 3 District 4" at bounding box center [724, 285] width 801 height 35
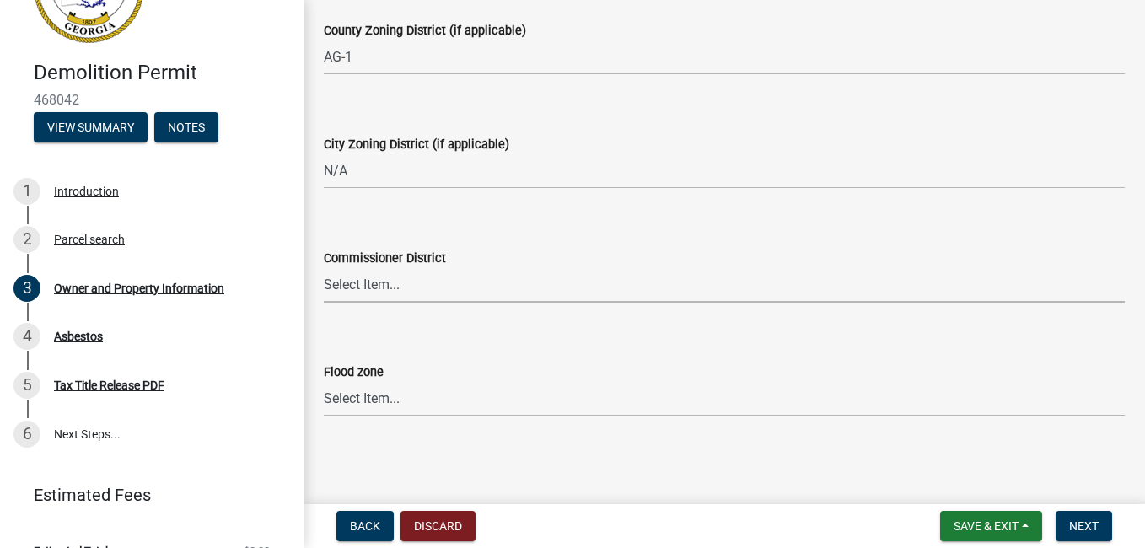
click at [438, 290] on select "Select Item... District 1 District 2 District 3 District 4" at bounding box center [724, 285] width 801 height 35
click at [324, 268] on select "Select Item... District 1 District 2 District 3 District 4" at bounding box center [724, 285] width 801 height 35
click at [413, 406] on select "Select Item... Zone A Zone V Zone A99 Zone AE Zone AO Zone AH Zone VE Zone AR Z…" at bounding box center [724, 399] width 801 height 35
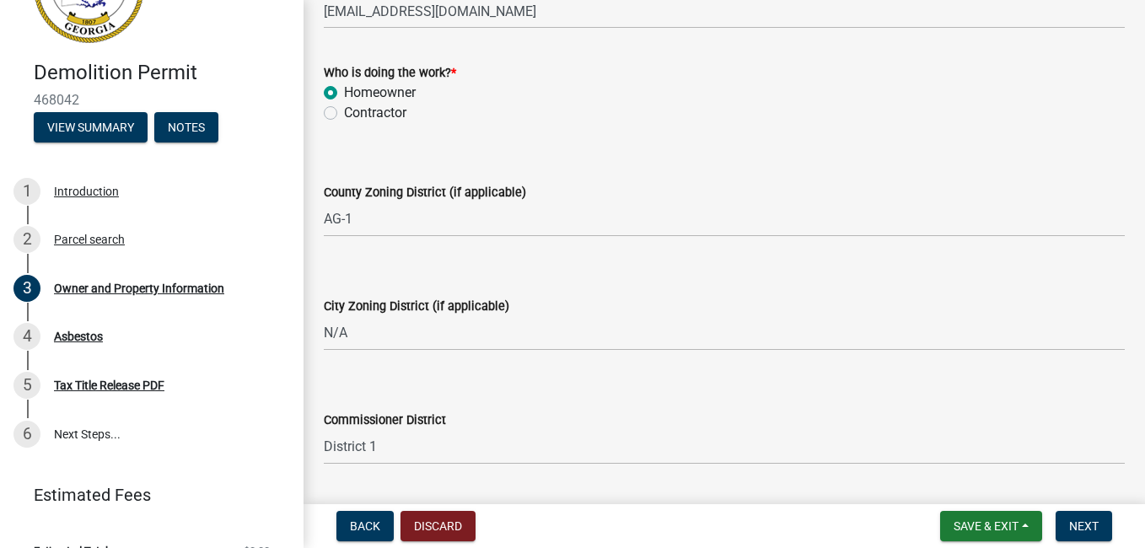
scroll to position [2102, 0]
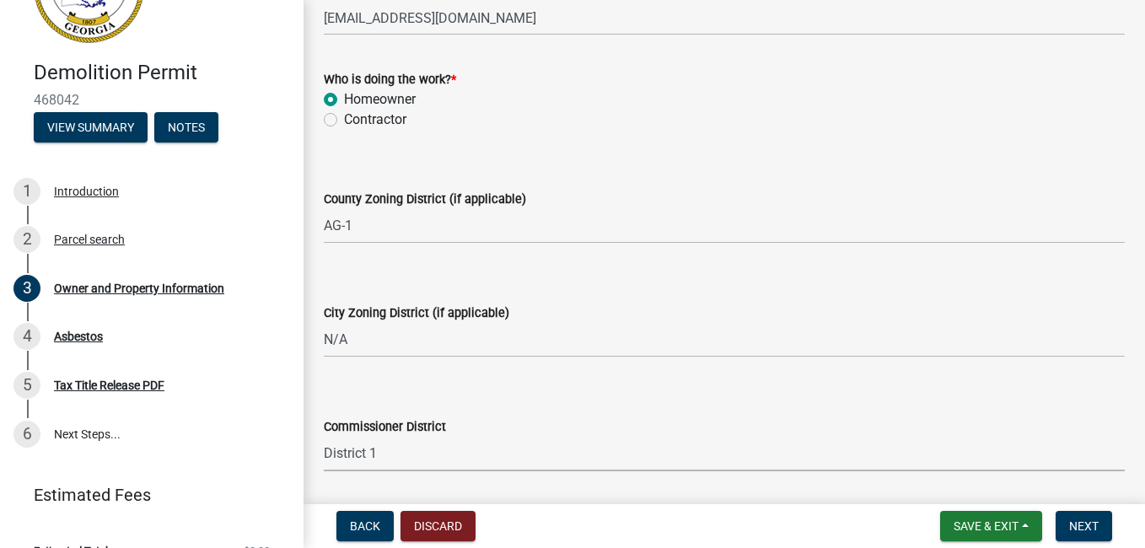
click at [395, 454] on select "Select Item... District 1 District 2 District 3 District 4" at bounding box center [724, 454] width 801 height 35
click at [416, 233] on select "Select Item... AG-1 R-1R R-1 R-2 MHP RM-1 RM-3 C-1 C-2 I-M PUD N/A" at bounding box center [724, 226] width 801 height 35
click at [633, 177] on form "County Zoning District (if applicable) Select Item... AG-1 R-1R R-1 R-2 MHP RM-…" at bounding box center [724, 206] width 801 height 75
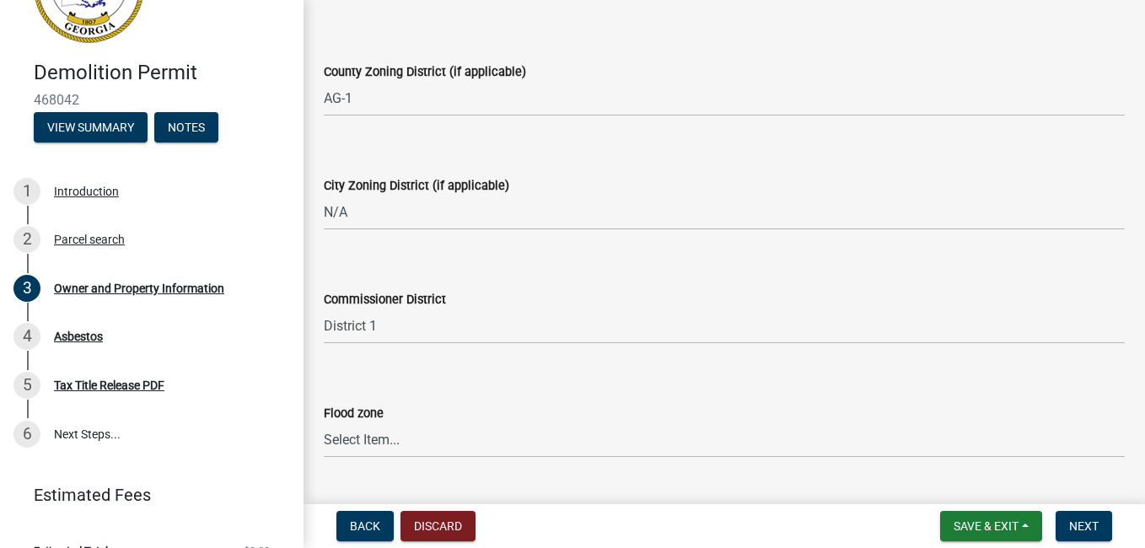
scroll to position [2271, 0]
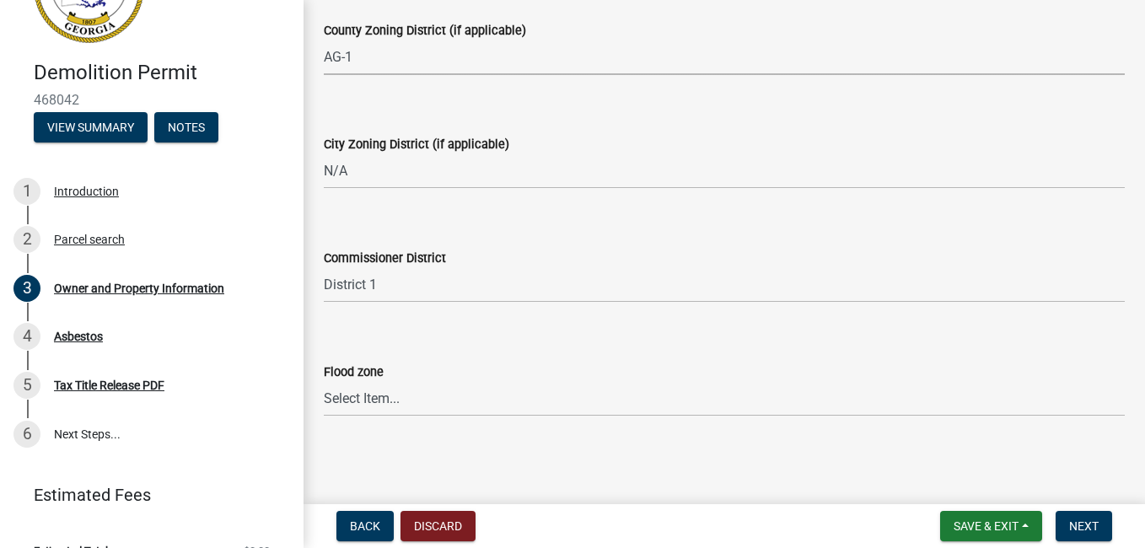
click at [410, 63] on select "Select Item... AG-1 R-1R R-1 R-2 MHP RM-1 RM-3 C-1 C-2 I-M PUD N/A" at bounding box center [724, 57] width 801 height 35
click at [353, 52] on select "Select Item... AG-1 R-1R R-1 R-2 MHP RM-1 RM-3 C-1 C-2 I-M PUD N/A" at bounding box center [724, 57] width 801 height 35
click at [593, 31] on div "County Zoning District (if applicable)" at bounding box center [724, 30] width 801 height 20
click at [439, 287] on select "Select Item... District 1 District 2 District 3 District 4" at bounding box center [724, 285] width 801 height 35
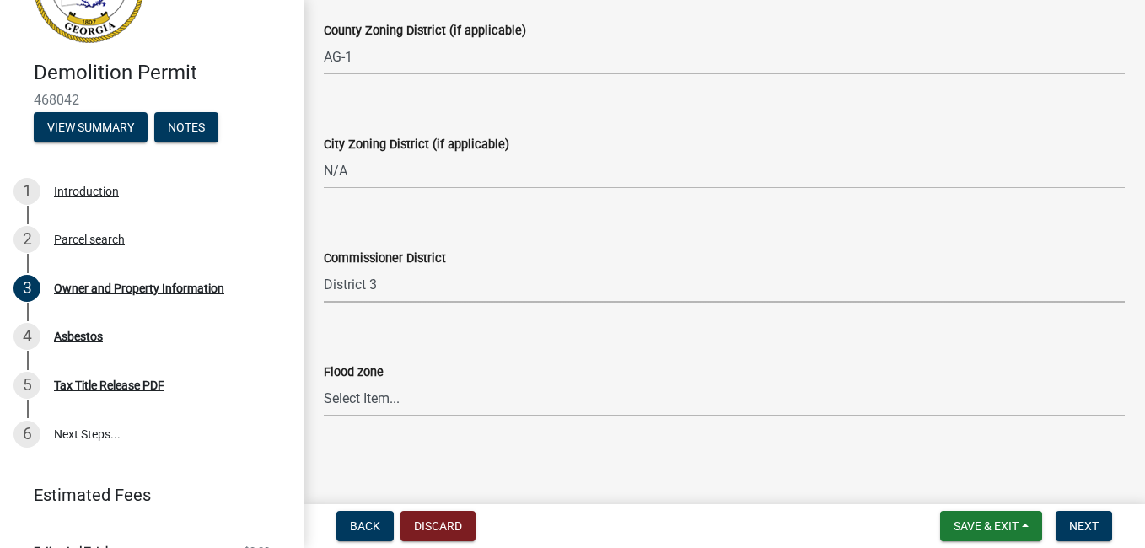
click at [324, 268] on select "Select Item... District 1 District 2 District 3 District 4" at bounding box center [724, 285] width 801 height 35
select select "469c5908-2854-42d5-89ed-bee7fc26529e"
click at [984, 521] on span "Save & Exit" at bounding box center [986, 526] width 65 height 13
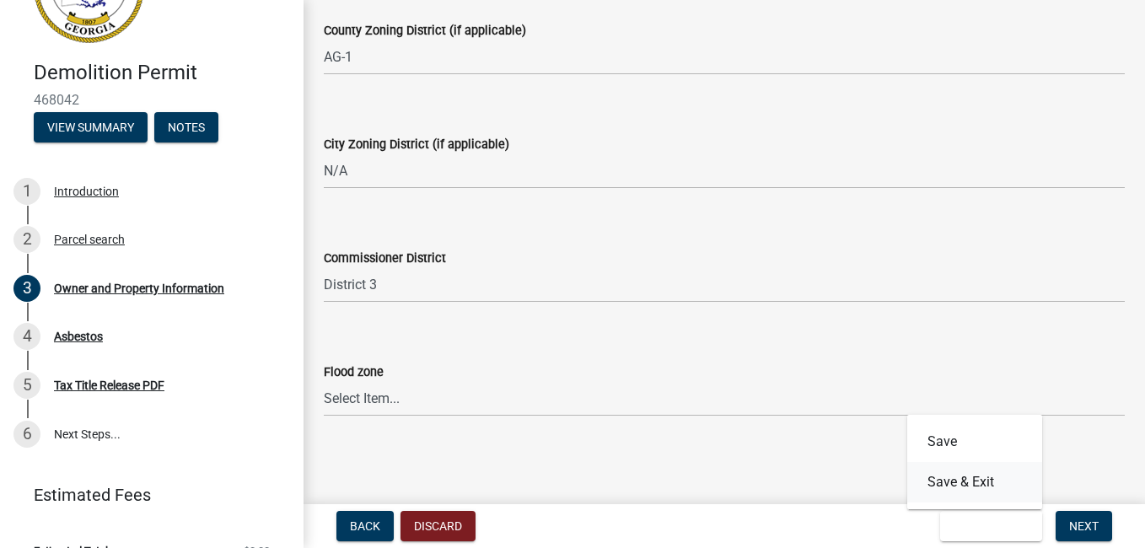
click at [962, 483] on button "Save & Exit" at bounding box center [975, 482] width 135 height 40
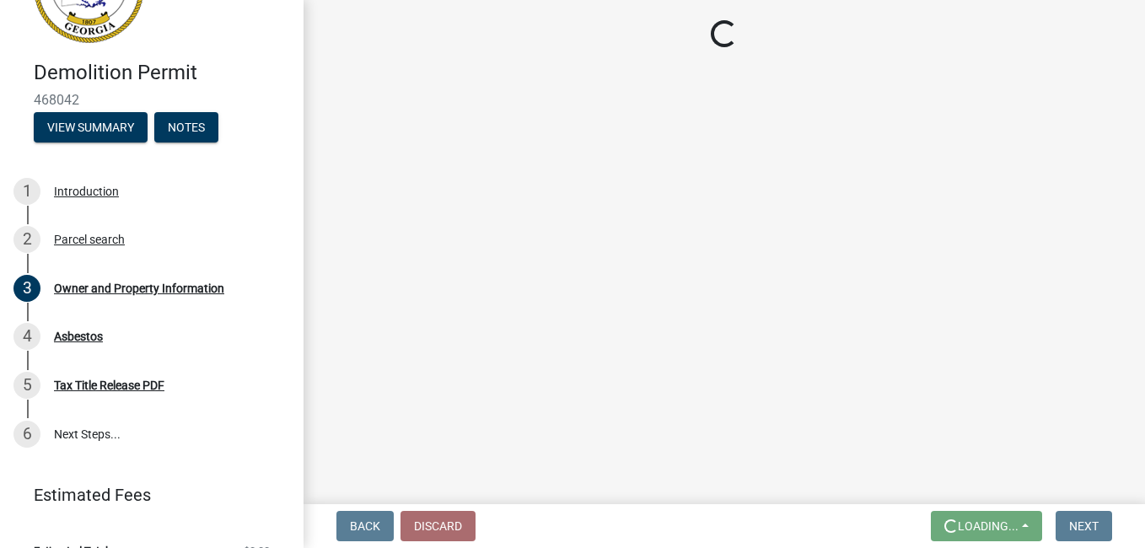
scroll to position [0, 0]
